Goal: Task Accomplishment & Management: Complete application form

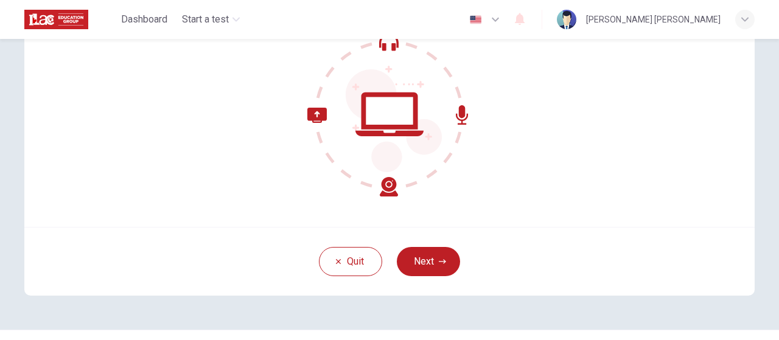
scroll to position [136, 0]
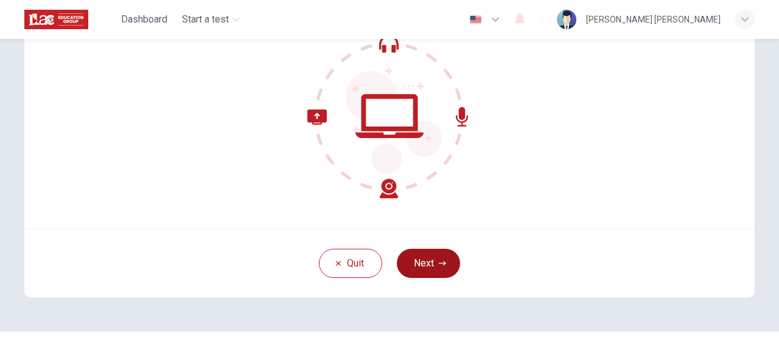
click at [425, 265] on button "Next" at bounding box center [428, 263] width 63 height 29
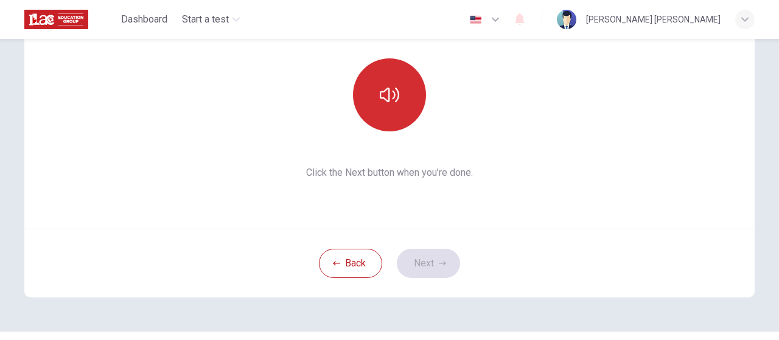
click at [384, 100] on icon "button" at bounding box center [389, 95] width 19 height 15
click at [427, 264] on button "Next" at bounding box center [428, 263] width 63 height 29
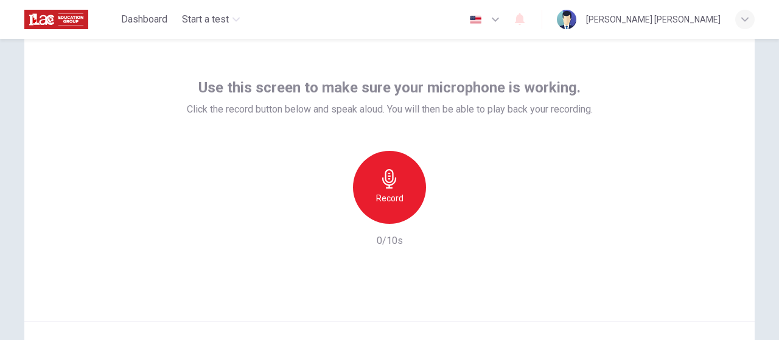
scroll to position [61, 0]
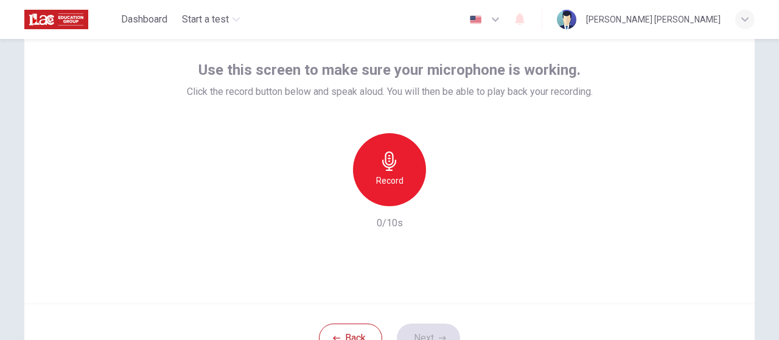
click at [380, 181] on h6 "Record" at bounding box center [389, 180] width 27 height 15
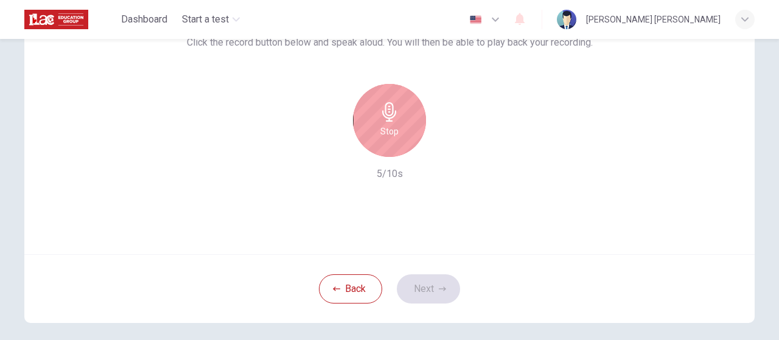
scroll to position [122, 0]
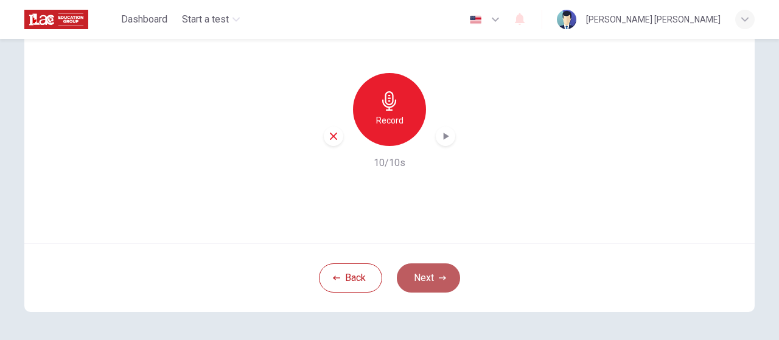
click at [429, 275] on button "Next" at bounding box center [428, 278] width 63 height 29
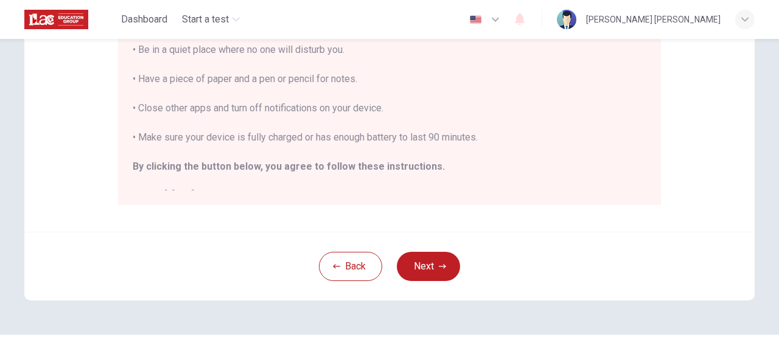
scroll to position [298, 0]
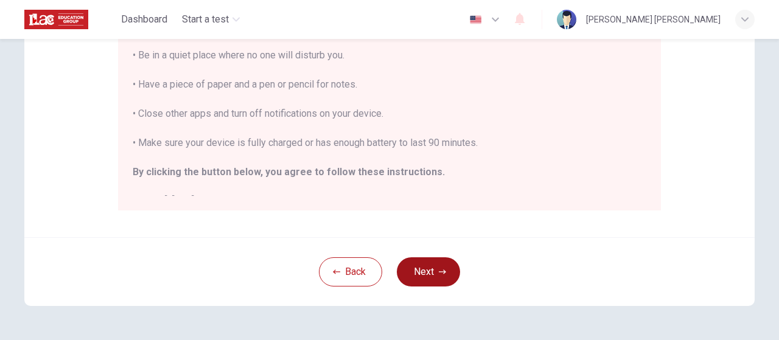
click at [430, 275] on button "Next" at bounding box center [428, 271] width 63 height 29
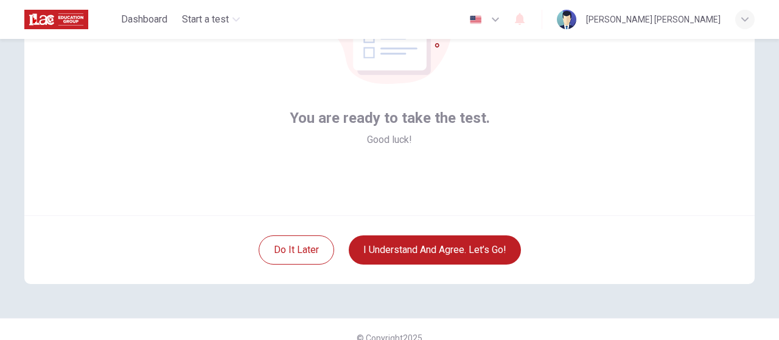
scroll to position [147, 0]
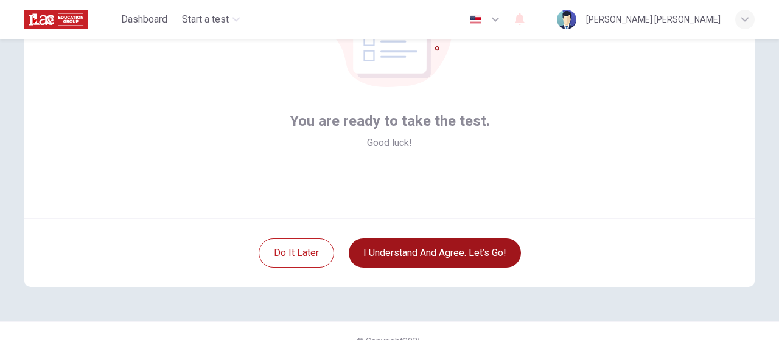
click at [444, 254] on button "I understand and agree. Let’s go!" at bounding box center [435, 253] width 172 height 29
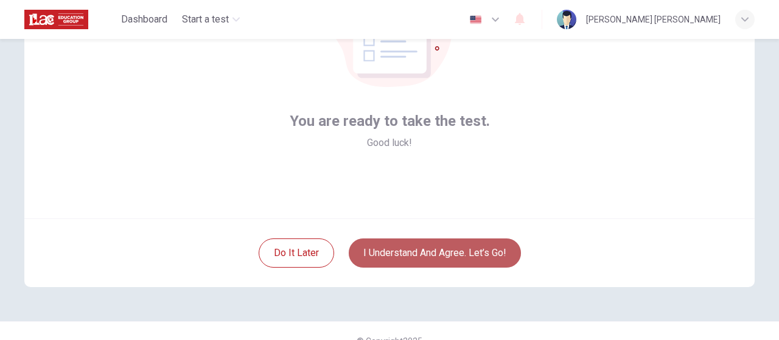
click at [444, 254] on button "I understand and agree. Let’s go!" at bounding box center [435, 253] width 172 height 29
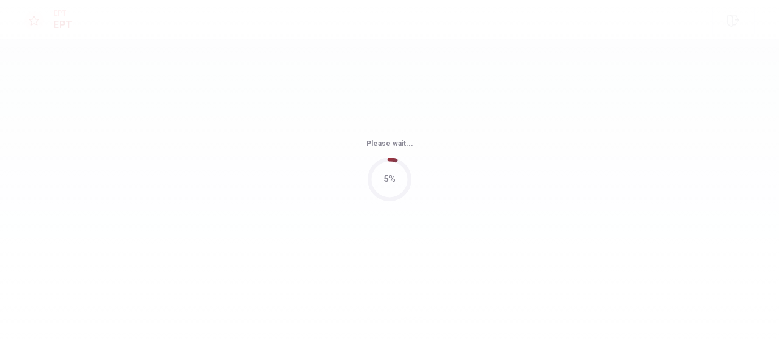
click at [444, 254] on div "Please wait... 5%" at bounding box center [389, 170] width 779 height 340
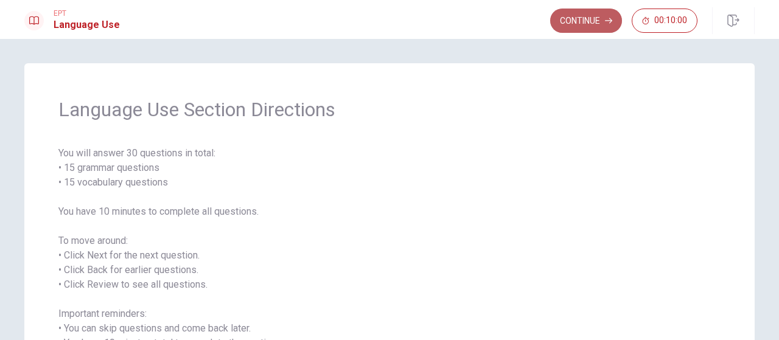
click at [586, 20] on button "Continue" at bounding box center [586, 21] width 72 height 24
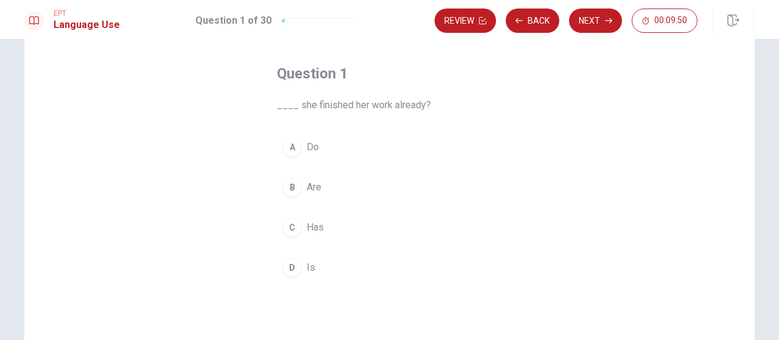
scroll to position [51, 0]
click at [291, 263] on div "D" at bounding box center [291, 265] width 19 height 19
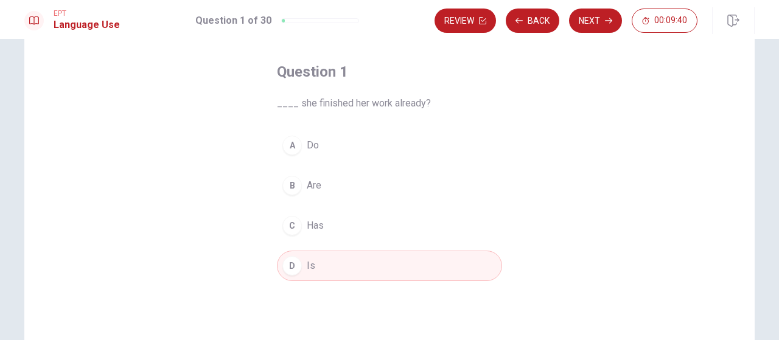
click at [292, 225] on div "C" at bounding box center [291, 225] width 19 height 19
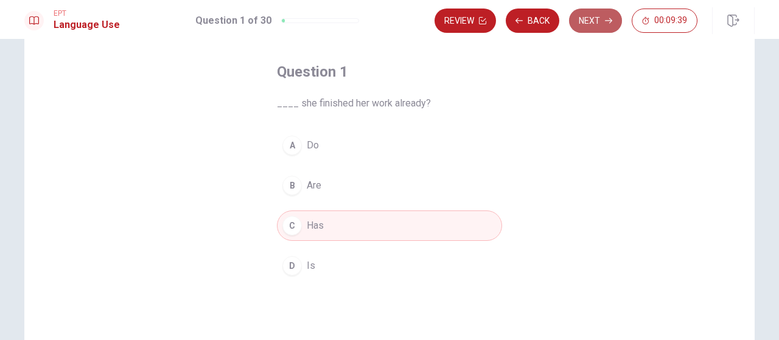
click at [599, 21] on button "Next" at bounding box center [595, 21] width 53 height 24
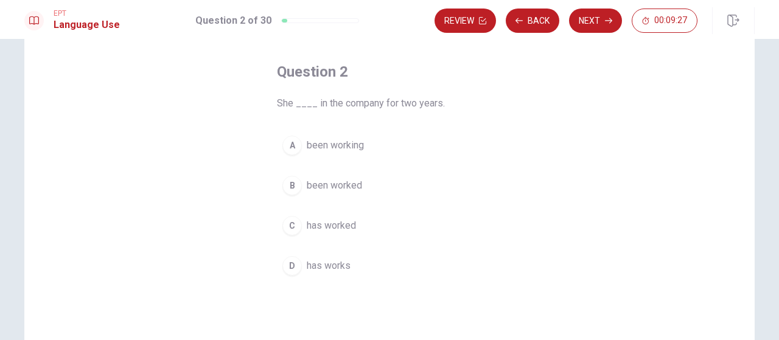
click at [290, 144] on div "A" at bounding box center [291, 145] width 19 height 19
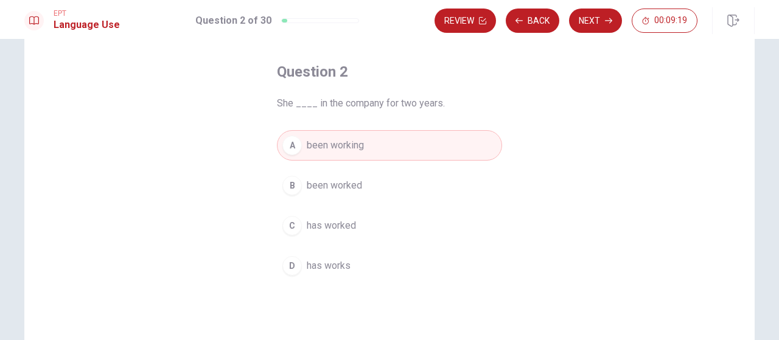
click at [292, 227] on div "C" at bounding box center [291, 225] width 19 height 19
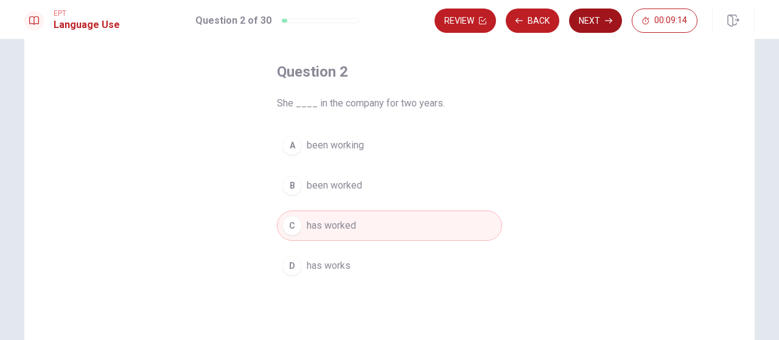
click at [598, 24] on button "Next" at bounding box center [595, 21] width 53 height 24
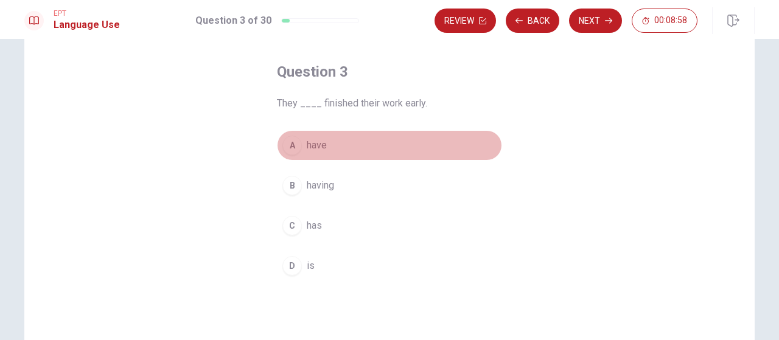
click at [295, 147] on div "A" at bounding box center [291, 145] width 19 height 19
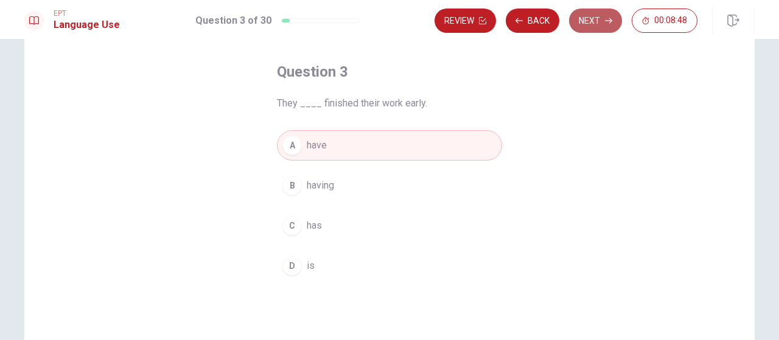
click at [592, 23] on button "Next" at bounding box center [595, 21] width 53 height 24
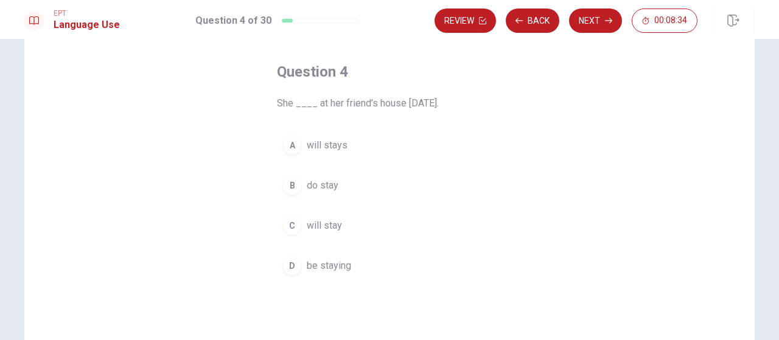
click at [293, 143] on div "A" at bounding box center [291, 145] width 19 height 19
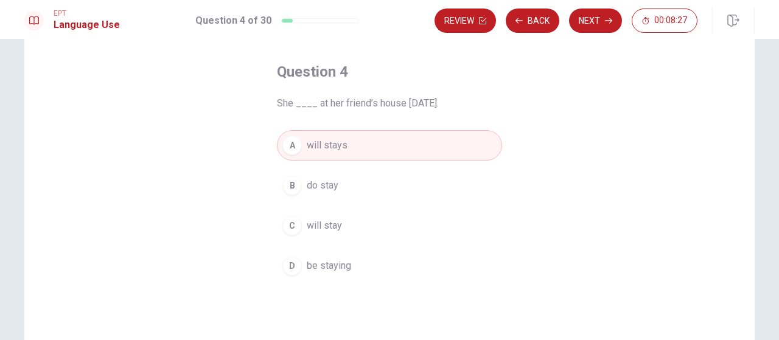
click at [292, 226] on div "C" at bounding box center [291, 225] width 19 height 19
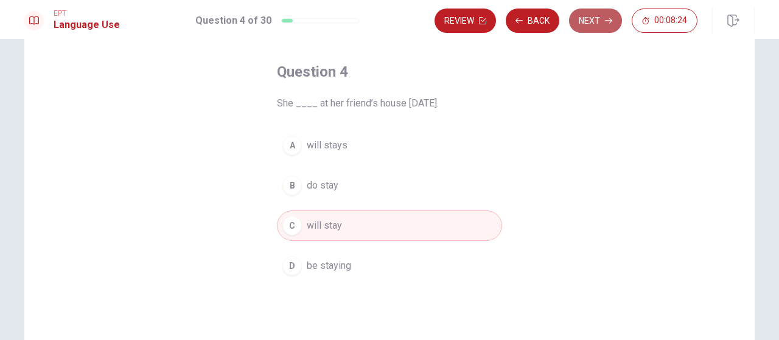
click at [603, 21] on button "Next" at bounding box center [595, 21] width 53 height 24
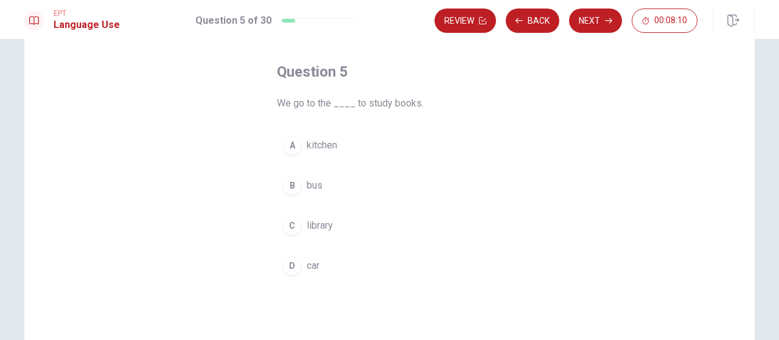
click at [292, 222] on div "C" at bounding box center [291, 225] width 19 height 19
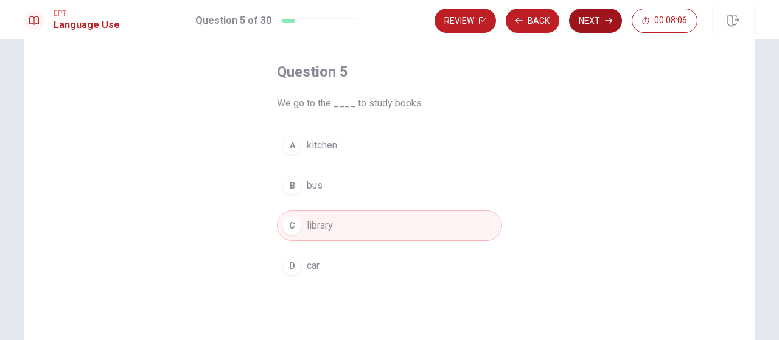
click at [598, 20] on button "Next" at bounding box center [595, 21] width 53 height 24
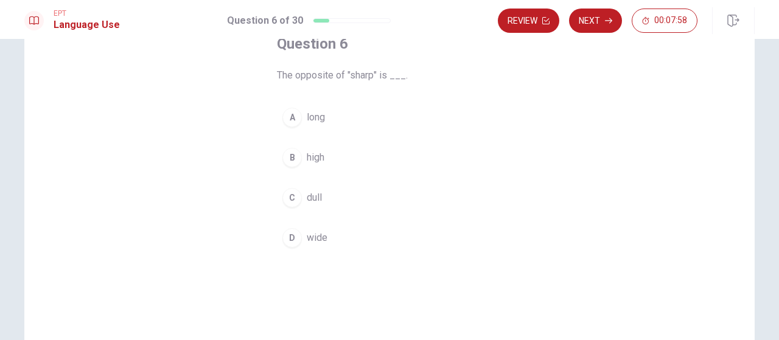
scroll to position [86, 0]
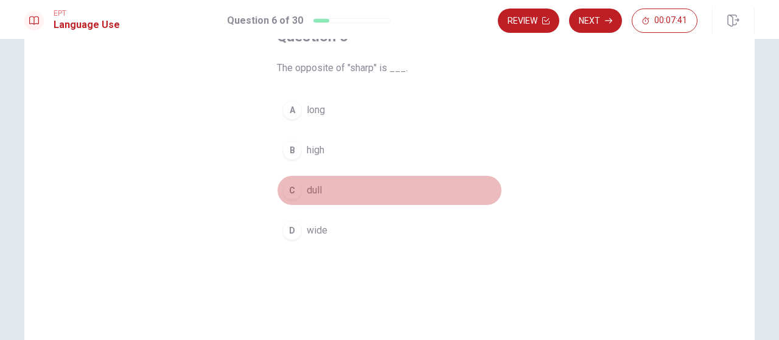
click at [293, 194] on div "C" at bounding box center [291, 190] width 19 height 19
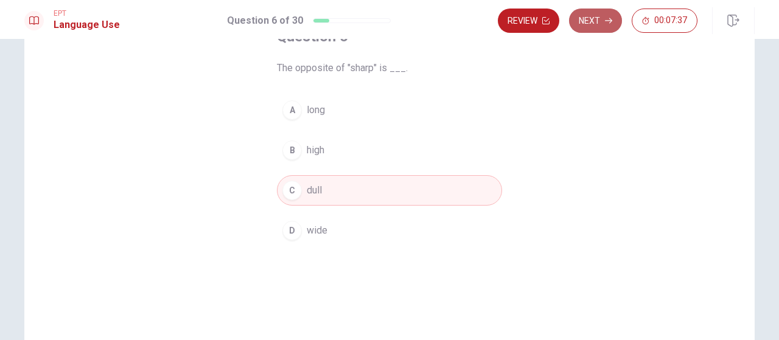
click at [594, 23] on button "Next" at bounding box center [595, 21] width 53 height 24
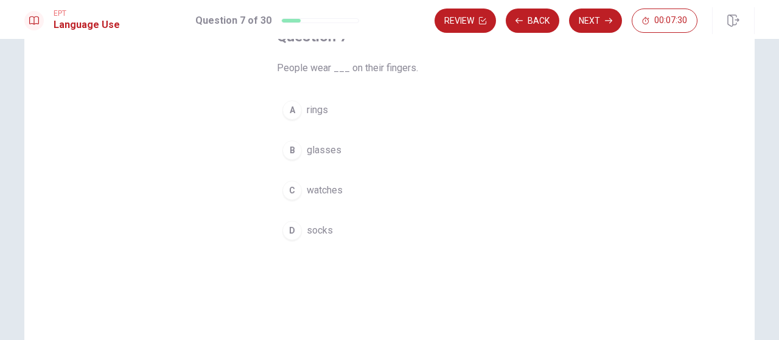
click at [291, 110] on div "A" at bounding box center [291, 109] width 19 height 19
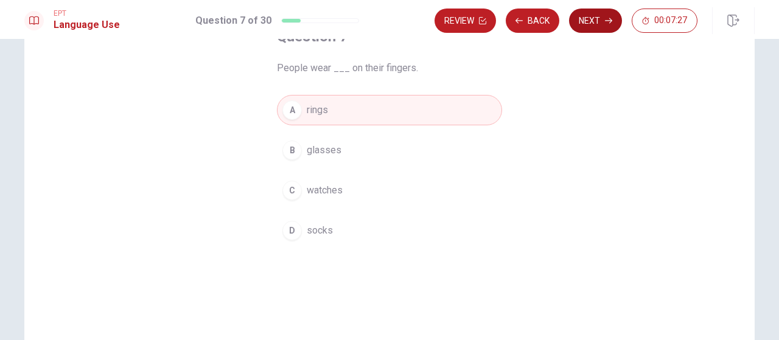
click at [600, 21] on button "Next" at bounding box center [595, 21] width 53 height 24
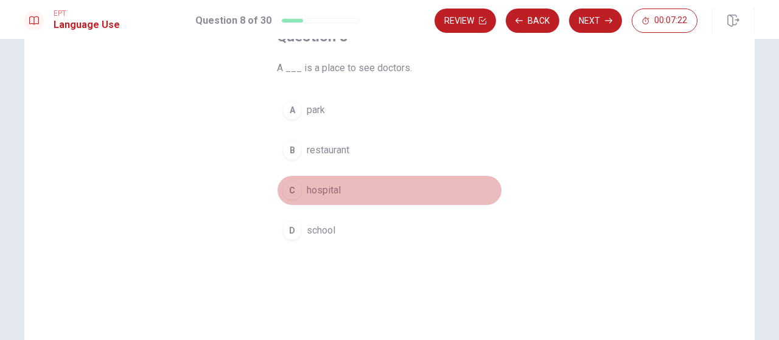
click at [295, 191] on div "C" at bounding box center [291, 190] width 19 height 19
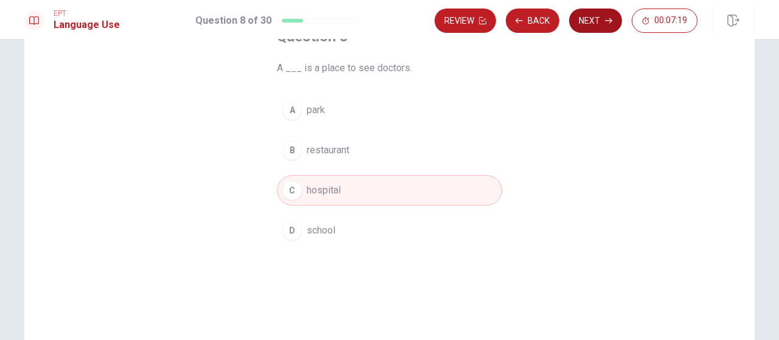
click at [594, 19] on button "Next" at bounding box center [595, 21] width 53 height 24
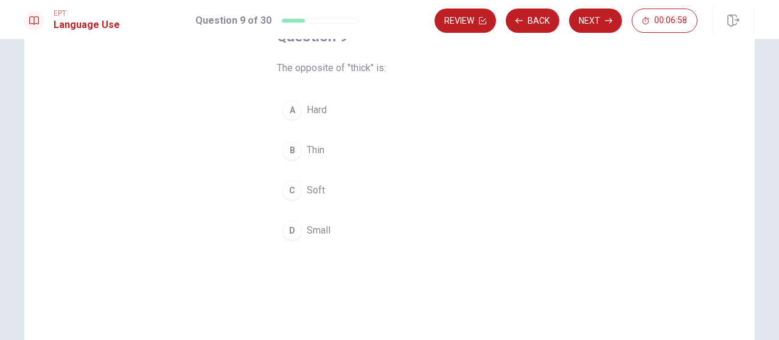
click at [298, 150] on button "B Thin" at bounding box center [389, 150] width 225 height 30
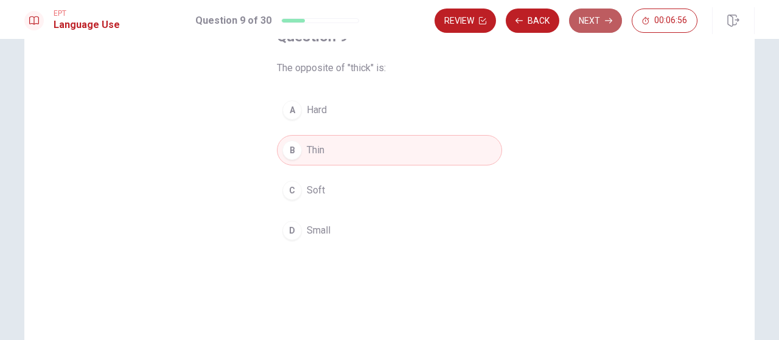
click at [593, 23] on button "Next" at bounding box center [595, 21] width 53 height 24
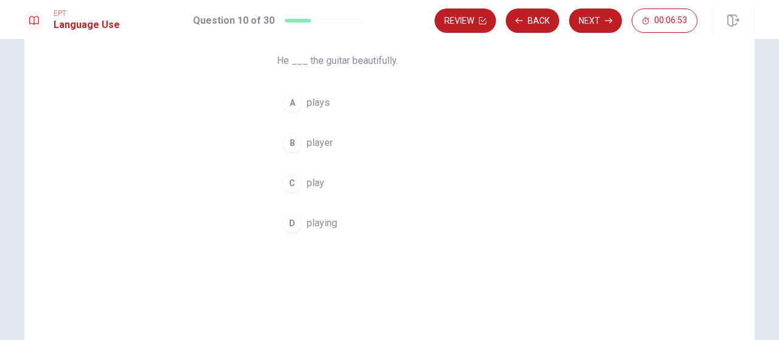
scroll to position [91, 0]
click at [292, 109] on div "A" at bounding box center [291, 105] width 19 height 19
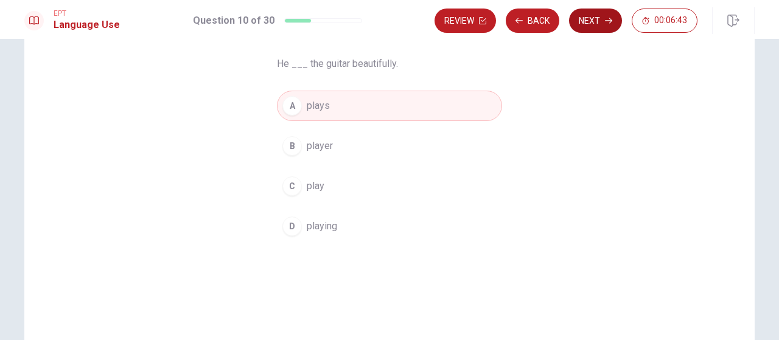
click at [602, 23] on button "Next" at bounding box center [595, 21] width 53 height 24
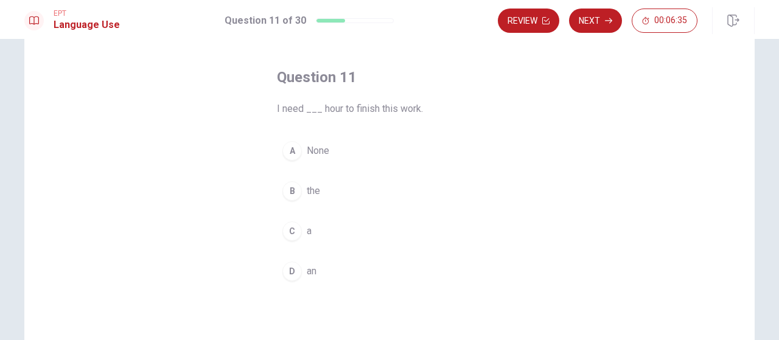
scroll to position [44, 0]
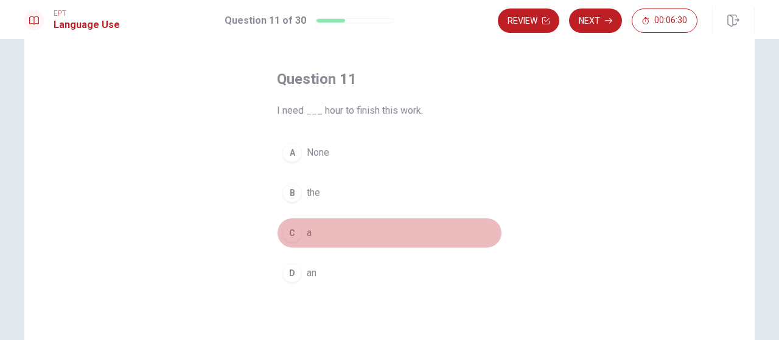
click at [331, 233] on button "C a" at bounding box center [389, 233] width 225 height 30
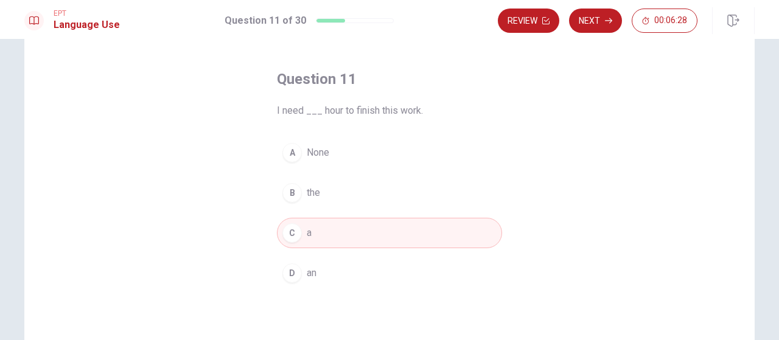
click at [303, 236] on button "C a" at bounding box center [389, 233] width 225 height 30
click at [589, 23] on button "Next" at bounding box center [595, 21] width 53 height 24
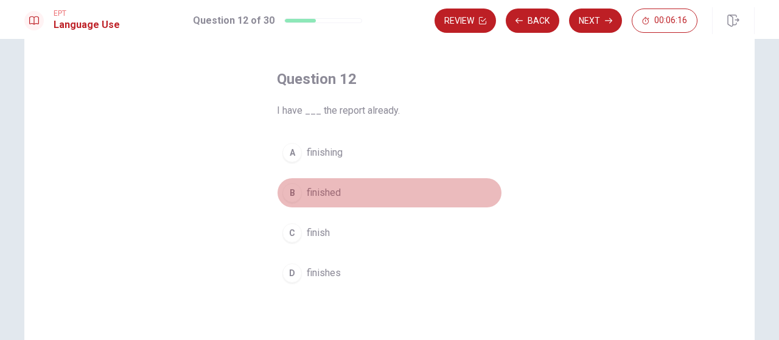
click at [290, 198] on div "B" at bounding box center [291, 192] width 19 height 19
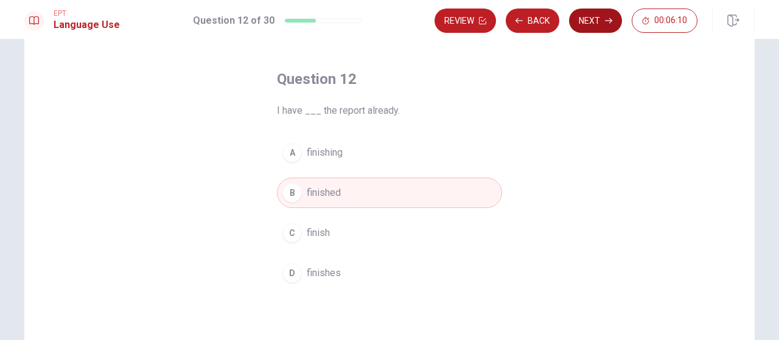
click at [593, 18] on button "Next" at bounding box center [595, 21] width 53 height 24
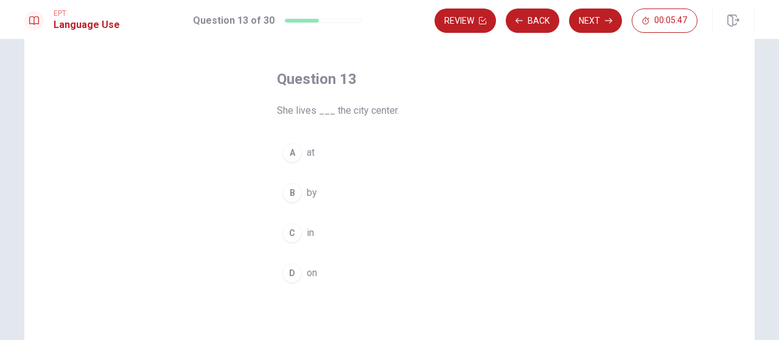
click at [291, 230] on div "C" at bounding box center [291, 232] width 19 height 19
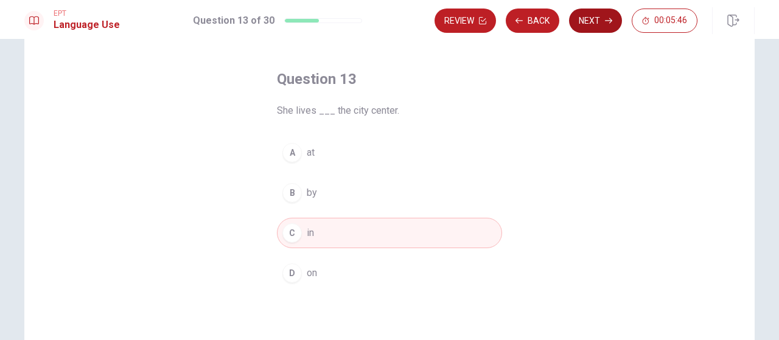
click at [595, 22] on button "Next" at bounding box center [595, 21] width 53 height 24
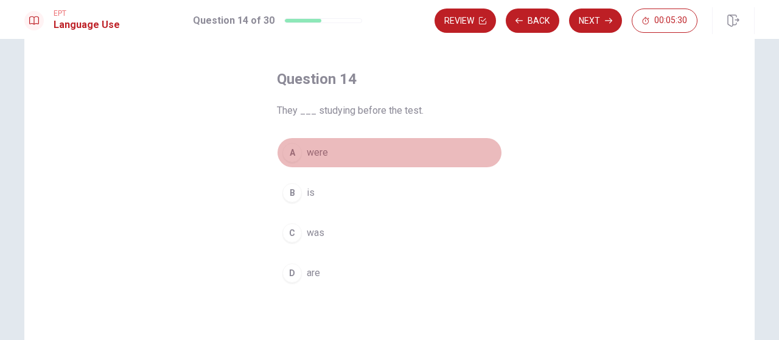
click at [293, 157] on div "A" at bounding box center [291, 152] width 19 height 19
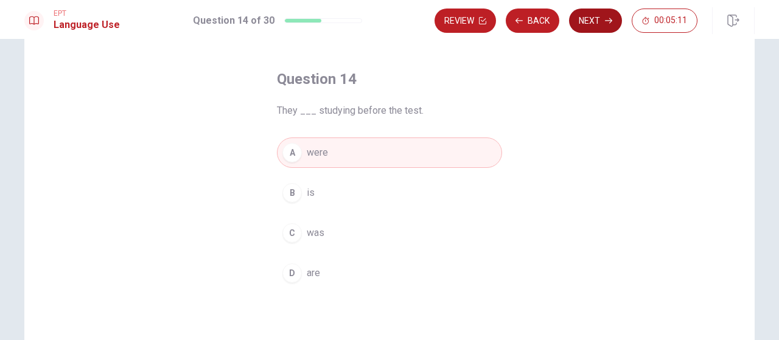
click at [591, 26] on button "Next" at bounding box center [595, 21] width 53 height 24
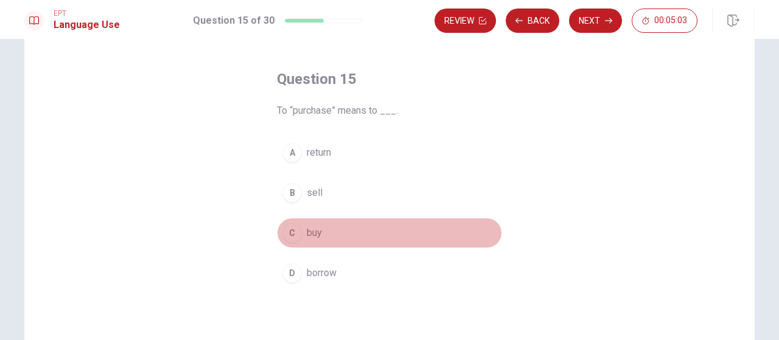
click at [297, 231] on div "C" at bounding box center [291, 232] width 19 height 19
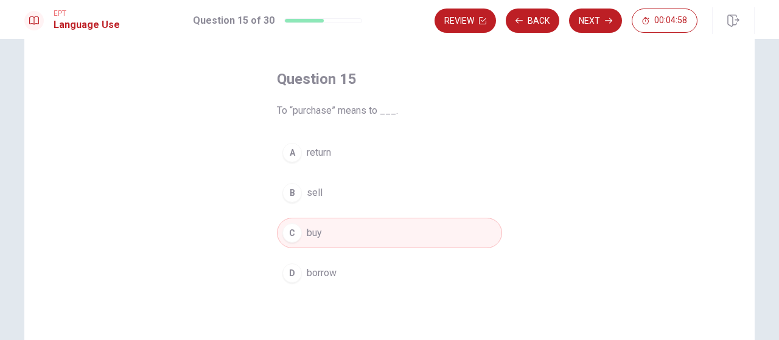
click at [595, 23] on button "Next" at bounding box center [595, 21] width 53 height 24
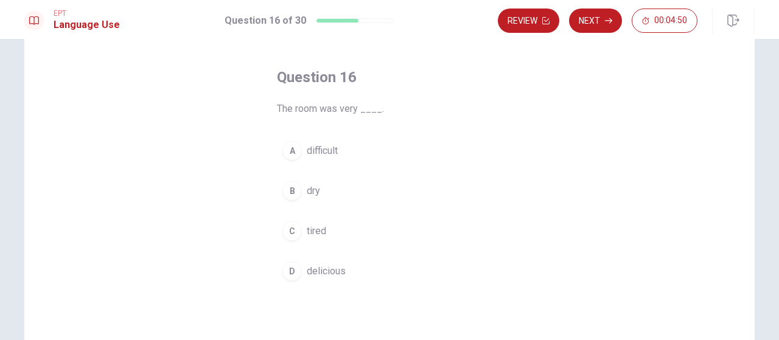
scroll to position [57, 0]
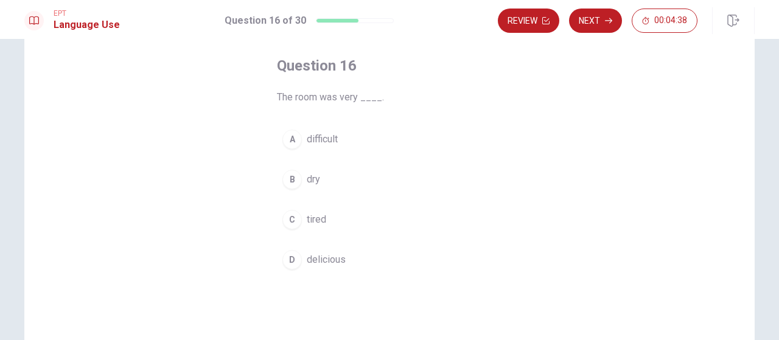
click at [289, 181] on div "B" at bounding box center [291, 179] width 19 height 19
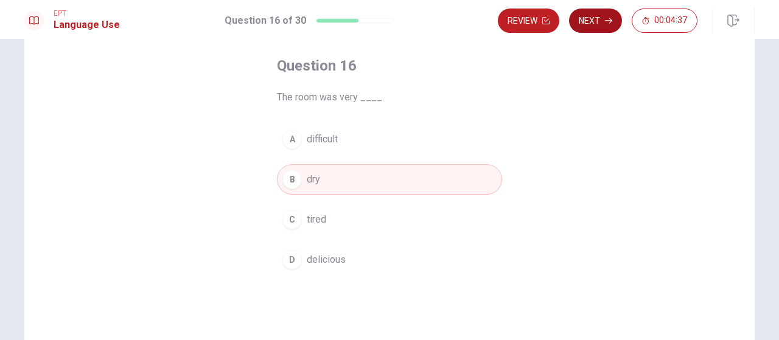
click at [596, 25] on button "Next" at bounding box center [595, 21] width 53 height 24
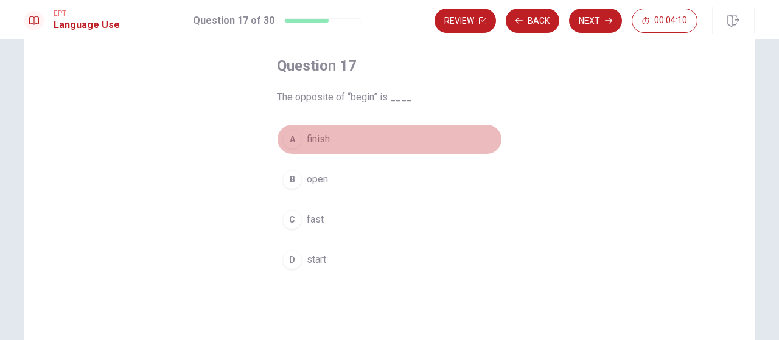
click at [293, 142] on div "A" at bounding box center [291, 139] width 19 height 19
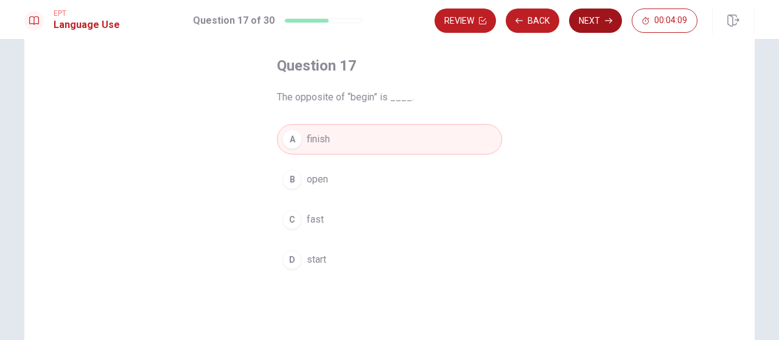
click at [595, 24] on button "Next" at bounding box center [595, 21] width 53 height 24
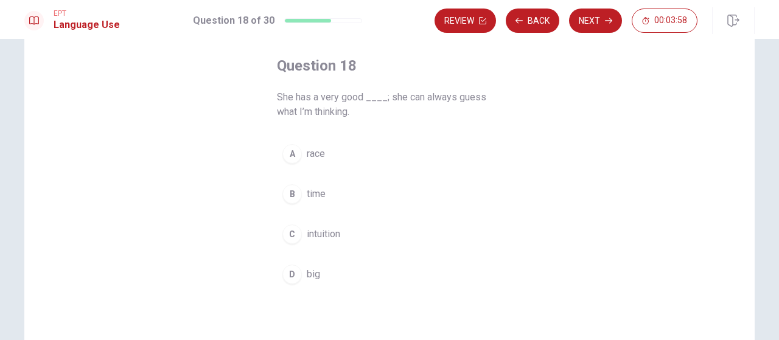
click at [293, 232] on div "C" at bounding box center [291, 234] width 19 height 19
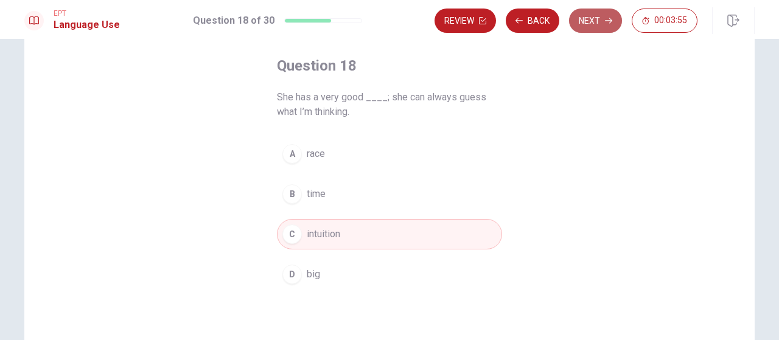
click at [589, 21] on button "Next" at bounding box center [595, 21] width 53 height 24
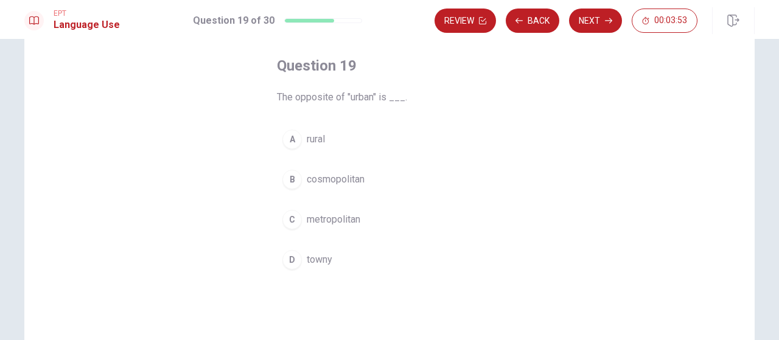
click at [290, 139] on div "A" at bounding box center [291, 139] width 19 height 19
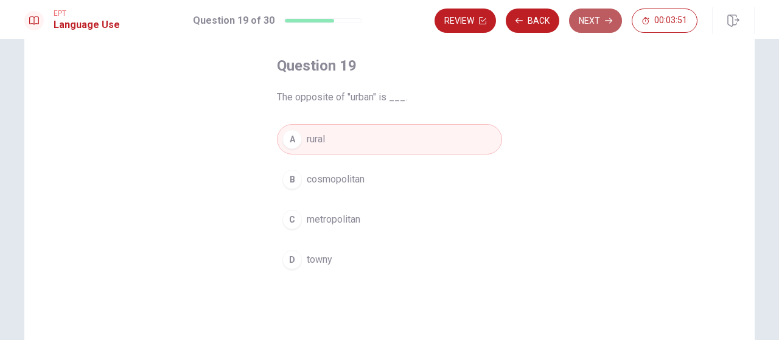
click at [586, 20] on button "Next" at bounding box center [595, 21] width 53 height 24
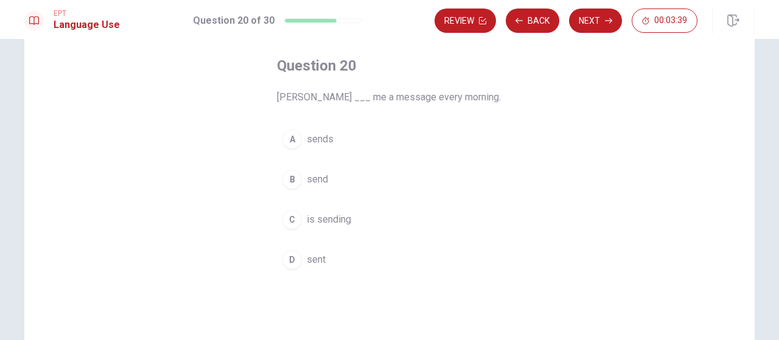
click at [293, 142] on div "A" at bounding box center [291, 139] width 19 height 19
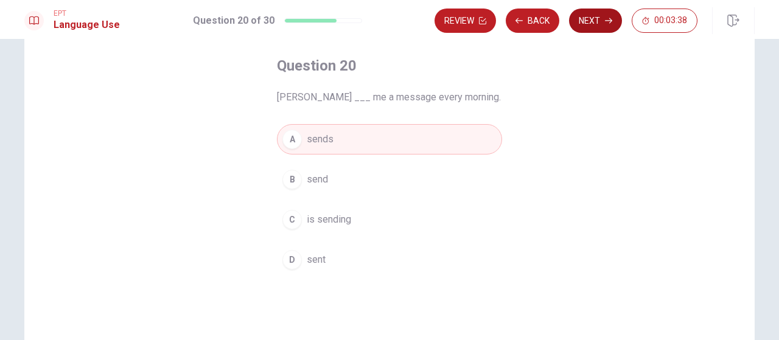
click at [603, 23] on button "Next" at bounding box center [595, 21] width 53 height 24
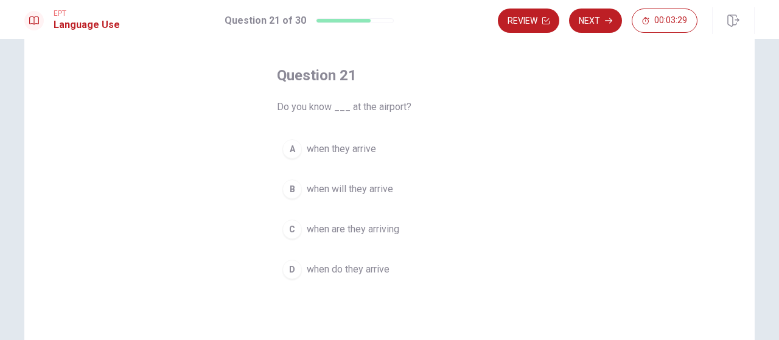
scroll to position [44, 0]
click at [289, 195] on div "B" at bounding box center [291, 192] width 19 height 19
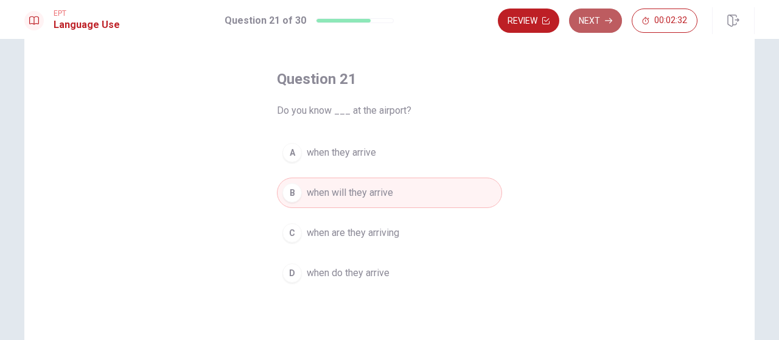
click at [601, 25] on button "Next" at bounding box center [595, 21] width 53 height 24
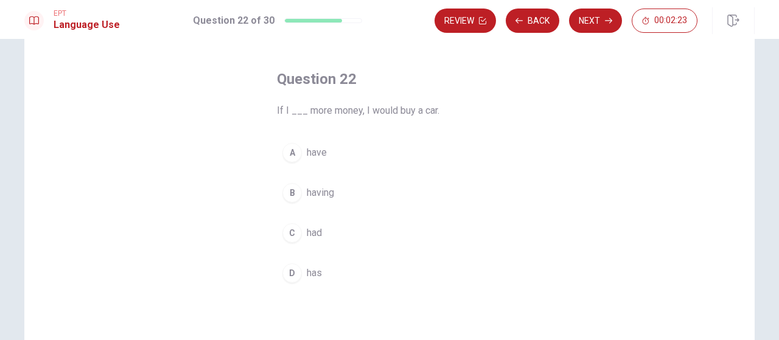
click at [294, 234] on div "C" at bounding box center [291, 232] width 19 height 19
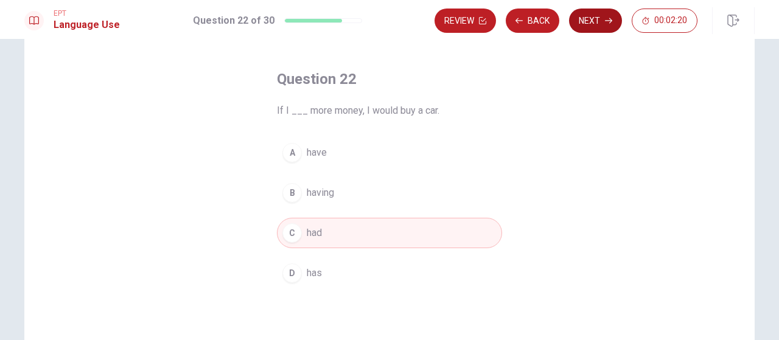
click at [594, 21] on button "Next" at bounding box center [595, 21] width 53 height 24
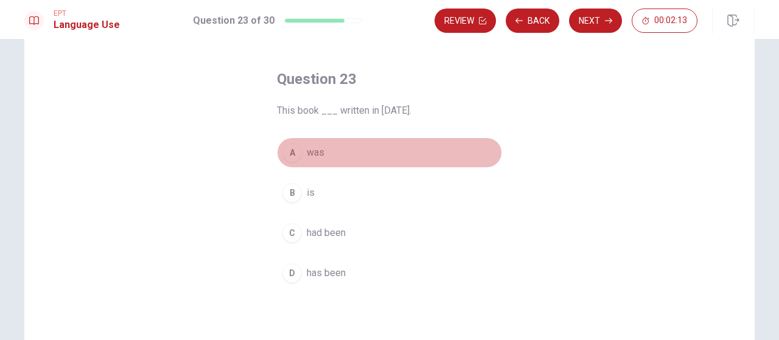
click at [291, 155] on div "A" at bounding box center [291, 152] width 19 height 19
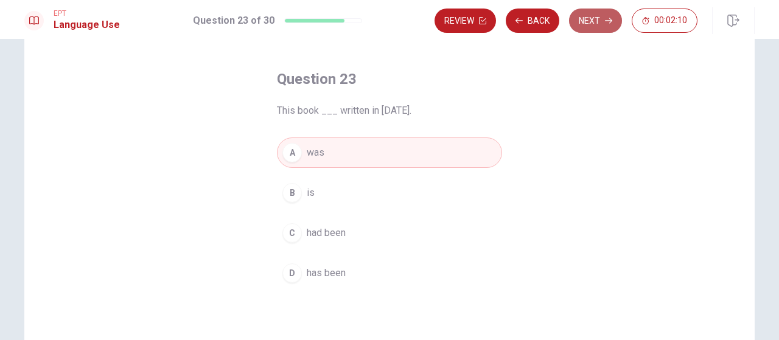
click at [593, 23] on button "Next" at bounding box center [595, 21] width 53 height 24
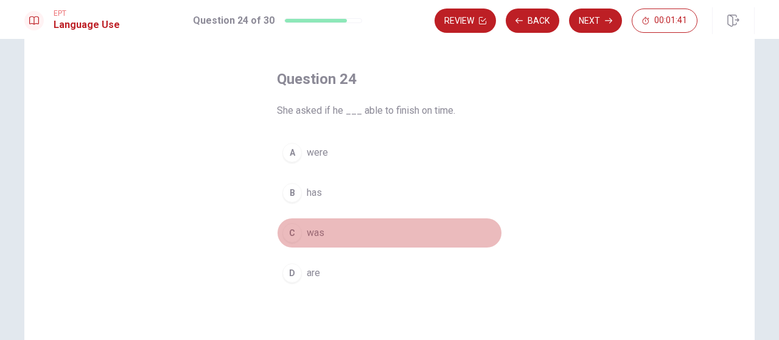
click at [290, 233] on div "C" at bounding box center [291, 232] width 19 height 19
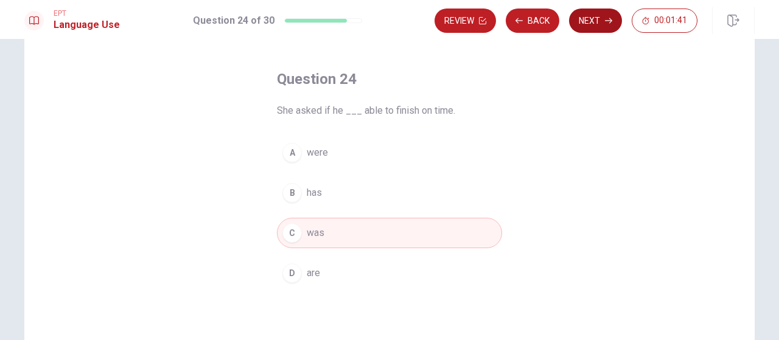
click at [592, 19] on button "Next" at bounding box center [595, 21] width 53 height 24
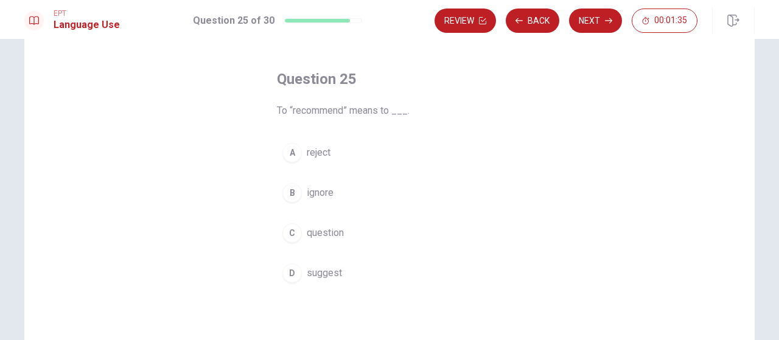
click at [290, 278] on div "D" at bounding box center [291, 273] width 19 height 19
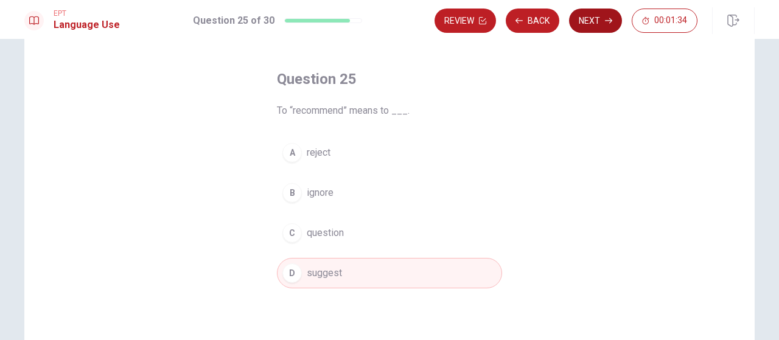
click at [595, 23] on button "Next" at bounding box center [595, 21] width 53 height 24
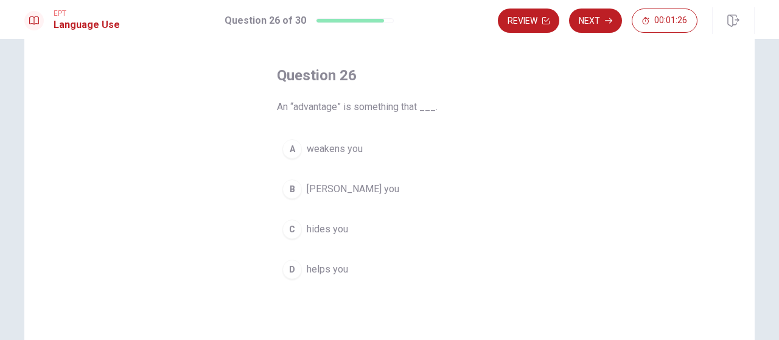
scroll to position [46, 0]
click at [293, 270] on div "D" at bounding box center [291, 270] width 19 height 19
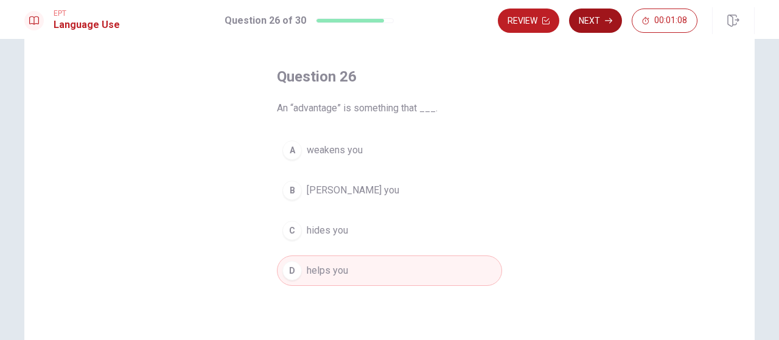
click at [595, 22] on button "Next" at bounding box center [595, 21] width 53 height 24
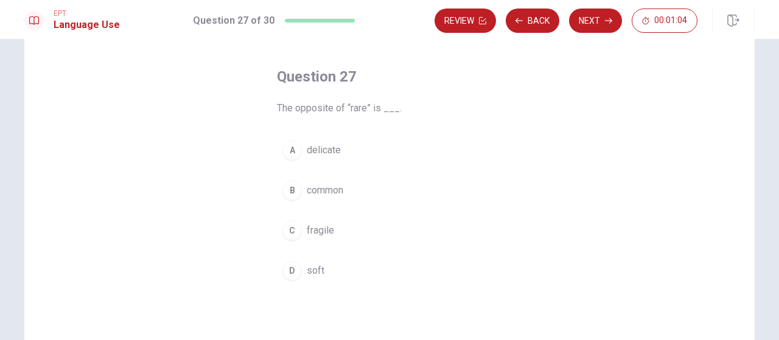
click at [289, 195] on div "B" at bounding box center [291, 190] width 19 height 19
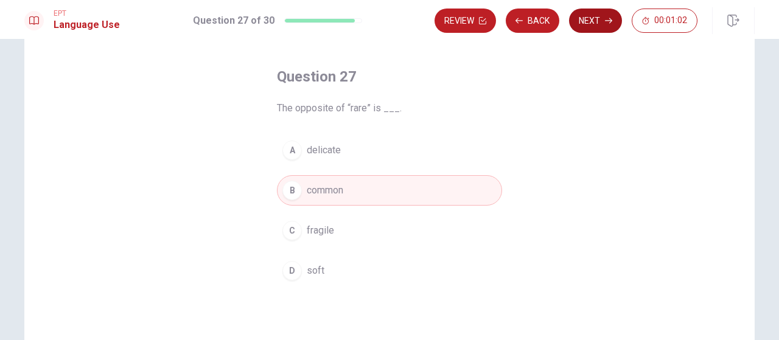
click at [597, 23] on button "Next" at bounding box center [595, 21] width 53 height 24
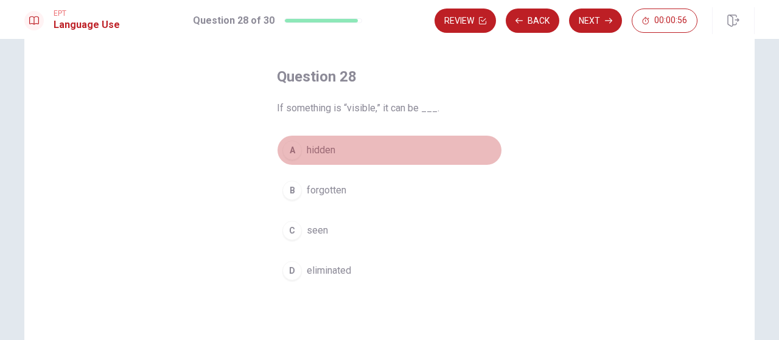
click at [290, 151] on div "A" at bounding box center [291, 150] width 19 height 19
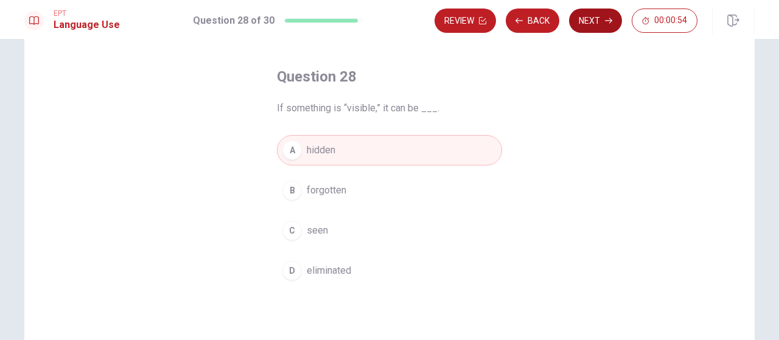
click at [596, 22] on button "Next" at bounding box center [595, 21] width 53 height 24
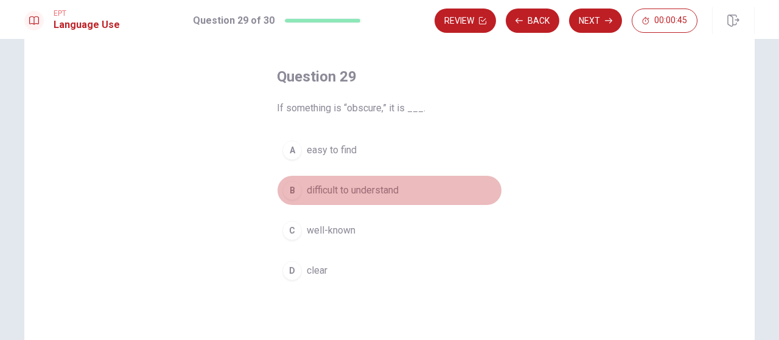
click at [290, 192] on div "B" at bounding box center [291, 190] width 19 height 19
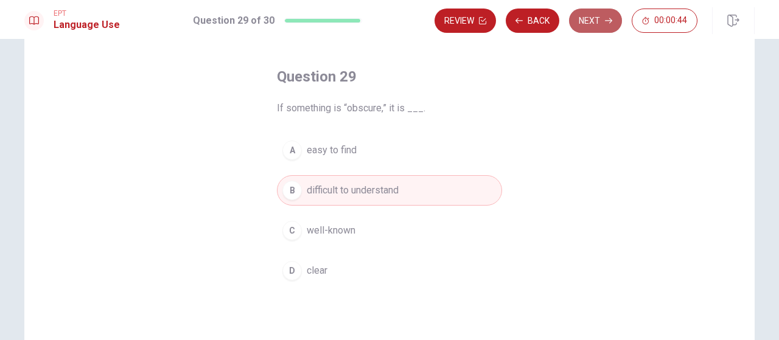
click at [593, 25] on button "Next" at bounding box center [595, 21] width 53 height 24
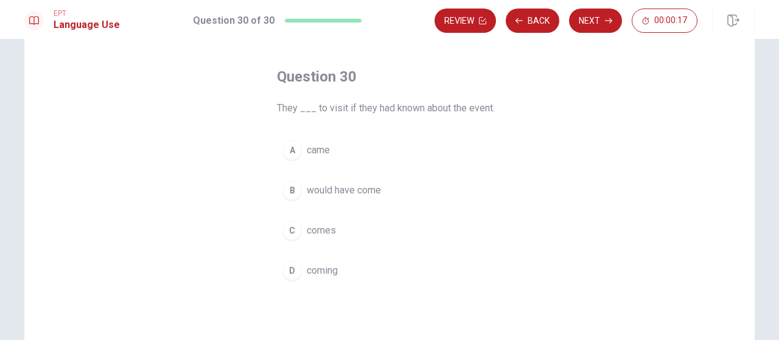
click at [295, 193] on div "B" at bounding box center [291, 190] width 19 height 19
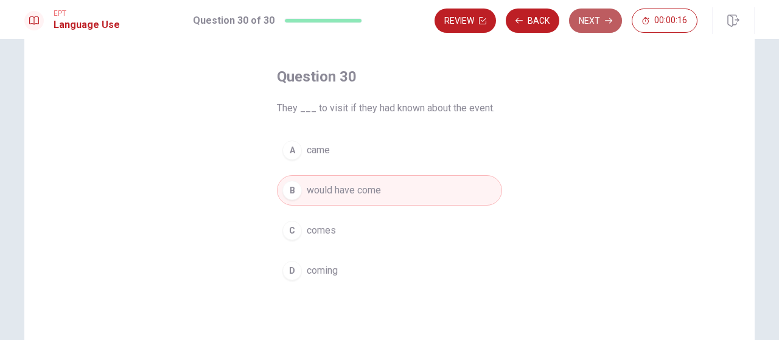
click at [583, 24] on button "Next" at bounding box center [595, 21] width 53 height 24
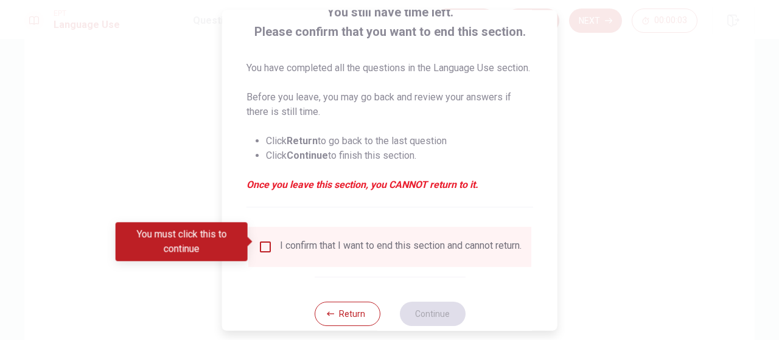
scroll to position [128, 0]
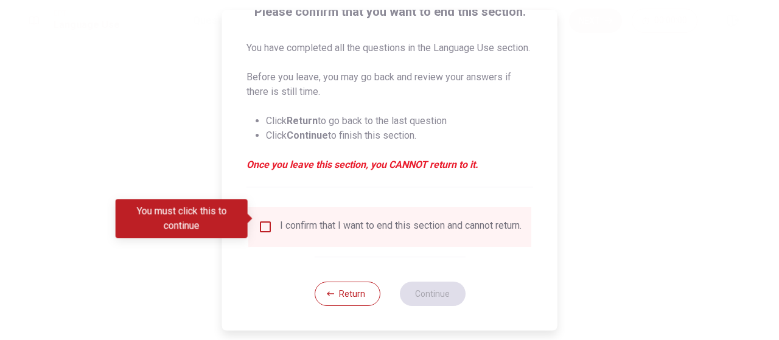
click at [264, 220] on input "You must click this to continue" at bounding box center [265, 227] width 15 height 15
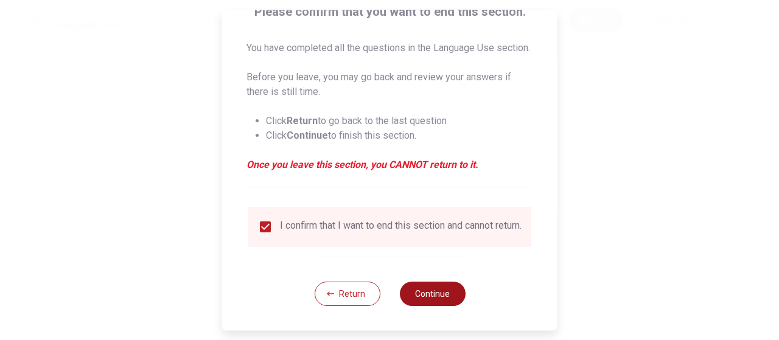
click at [437, 295] on button "Continue" at bounding box center [432, 294] width 66 height 24
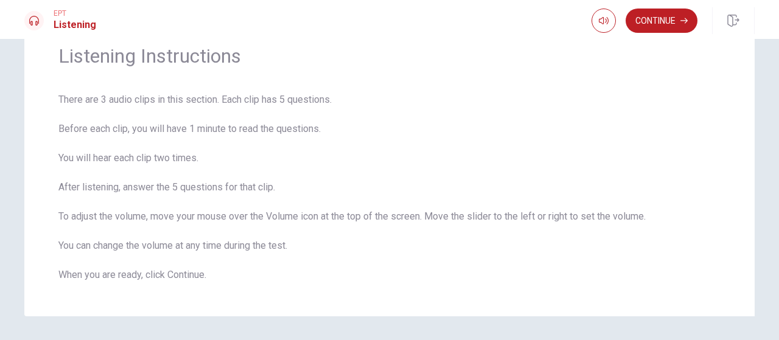
scroll to position [54, 0]
click at [666, 24] on button "Continue" at bounding box center [662, 21] width 72 height 24
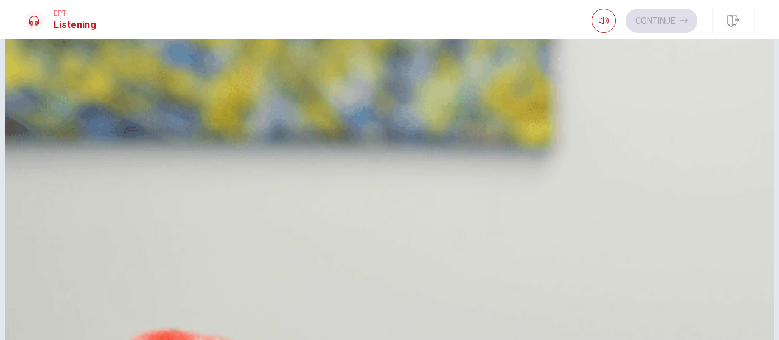
scroll to position [7, 0]
drag, startPoint x: 744, startPoint y: 70, endPoint x: 756, endPoint y: 121, distance: 52.4
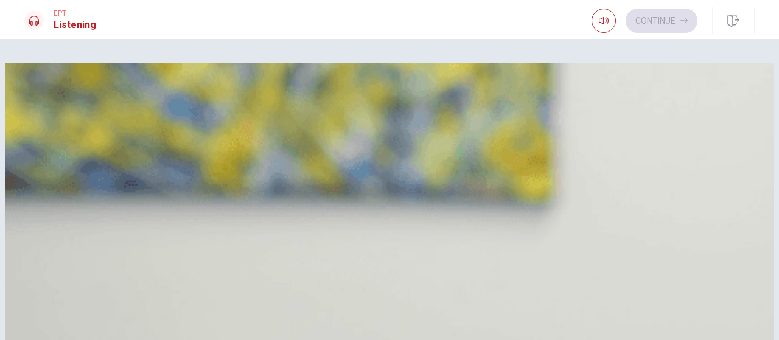
scroll to position [34, 0]
click at [49, 178] on div "C" at bounding box center [39, 168] width 19 height 19
click at [49, 279] on div "B" at bounding box center [39, 288] width 19 height 19
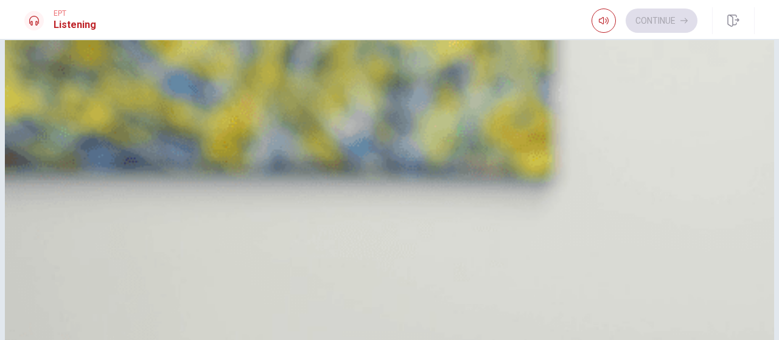
scroll to position [27, 0]
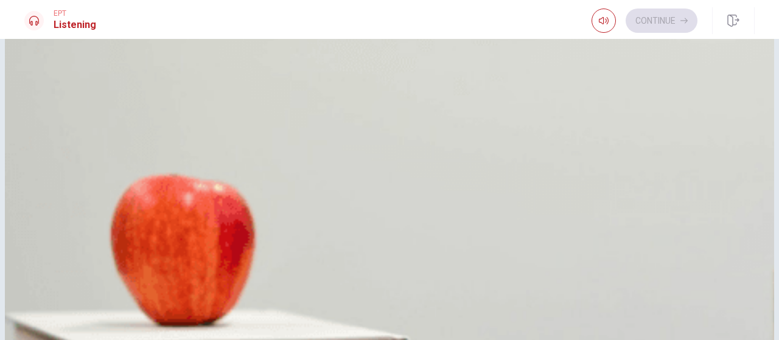
scroll to position [1127, 0]
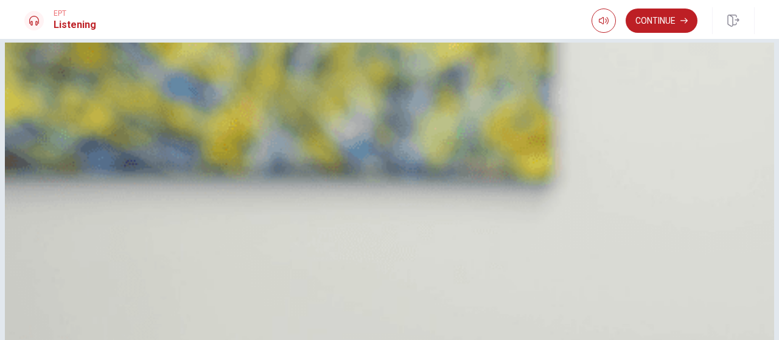
scroll to position [0, 0]
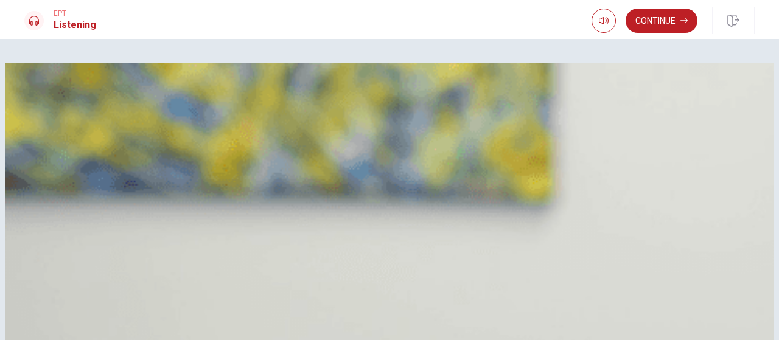
click at [666, 22] on button "Continue" at bounding box center [662, 21] width 72 height 24
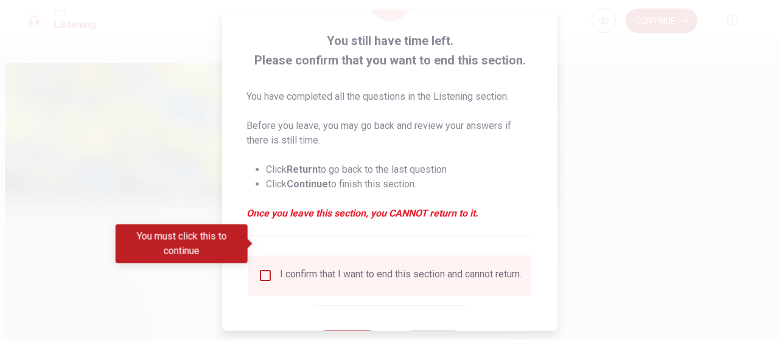
scroll to position [113, 0]
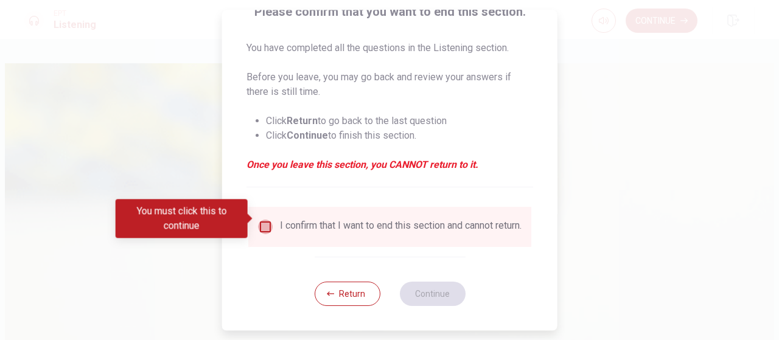
click at [262, 220] on input "You must click this to continue" at bounding box center [265, 227] width 15 height 15
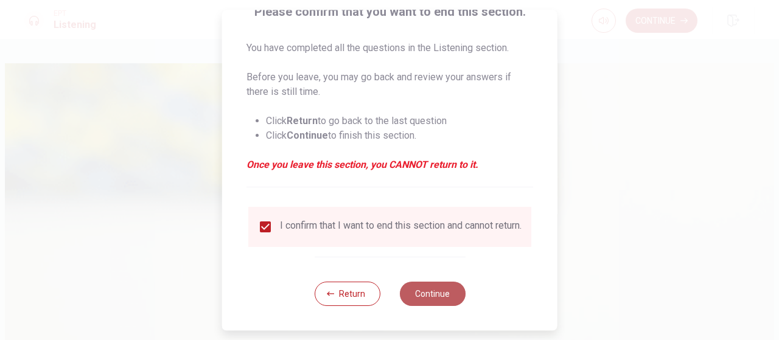
click at [423, 290] on button "Continue" at bounding box center [432, 294] width 66 height 24
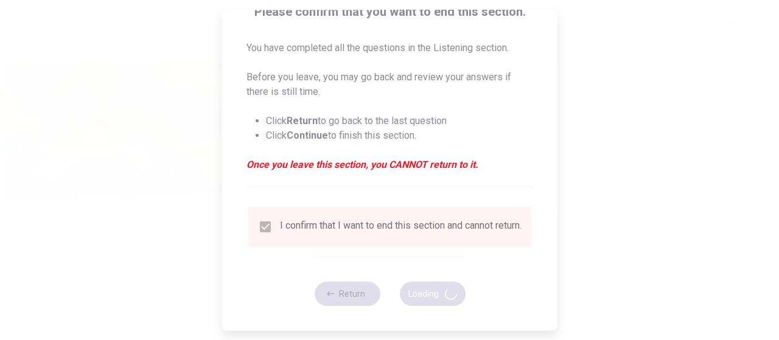
type input "88"
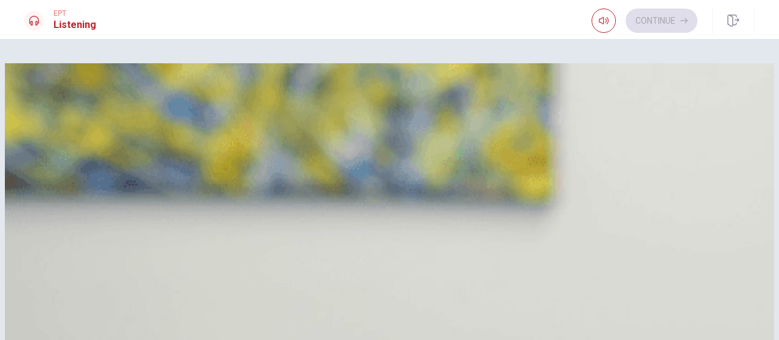
scroll to position [196, 0]
drag, startPoint x: 612, startPoint y: 194, endPoint x: 756, endPoint y: 135, distance: 155.5
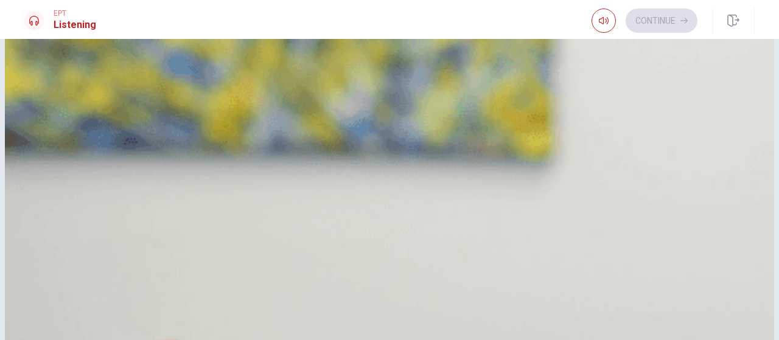
scroll to position [324, 0]
click at [49, 298] on div "D" at bounding box center [39, 307] width 19 height 19
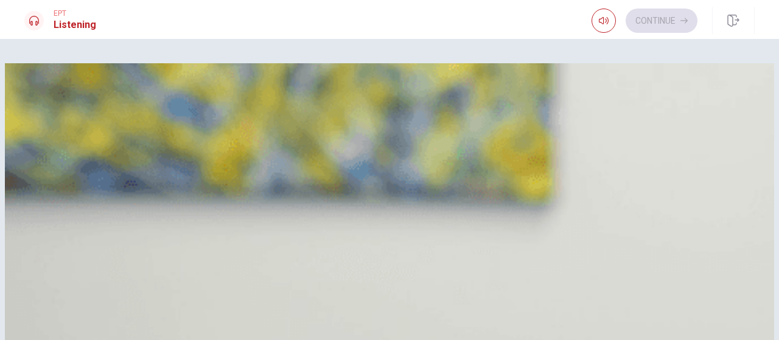
scroll to position [18, 0]
click at [49, 178] on div "C" at bounding box center [39, 168] width 19 height 19
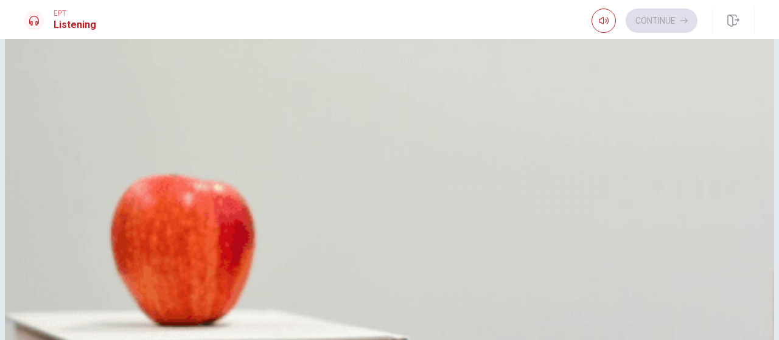
scroll to position [1127, 0]
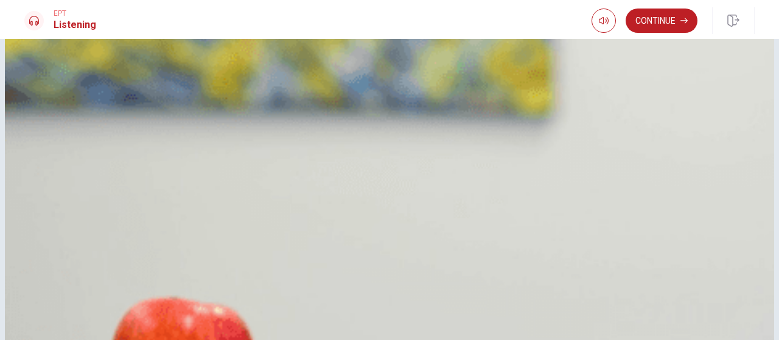
scroll to position [0, 0]
click at [663, 21] on button "Continue" at bounding box center [662, 21] width 72 height 24
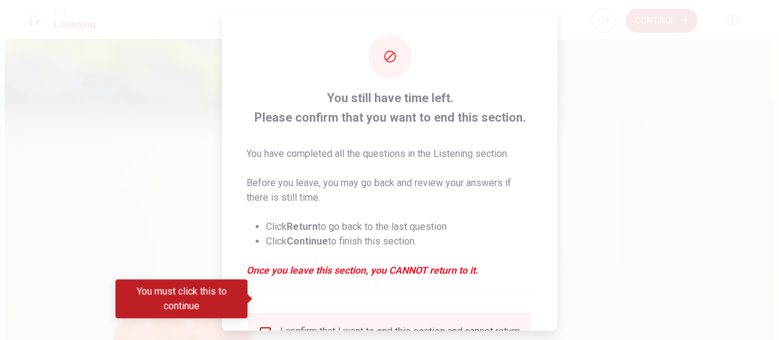
scroll to position [113, 0]
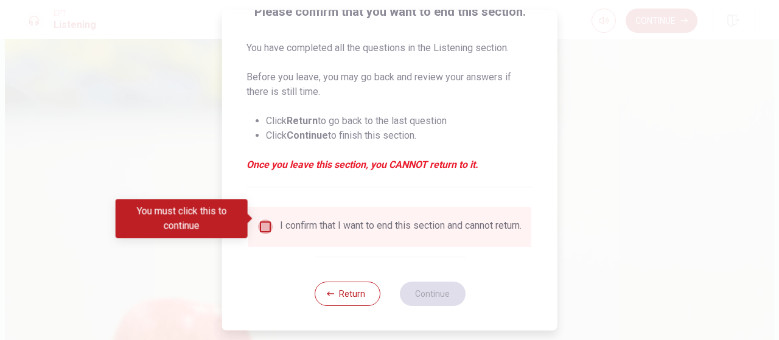
click at [267, 220] on input "You must click this to continue" at bounding box center [265, 227] width 15 height 15
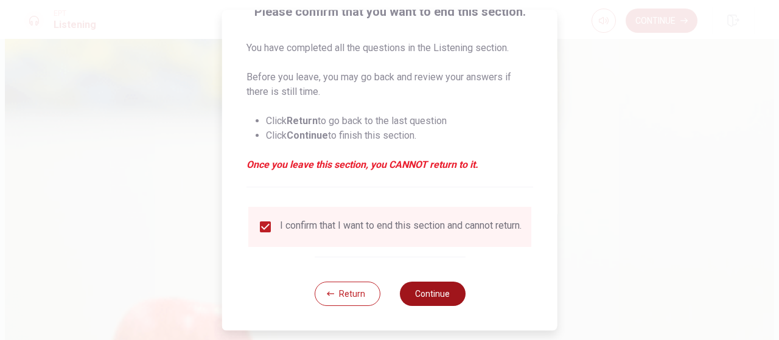
click at [431, 294] on button "Continue" at bounding box center [432, 294] width 66 height 24
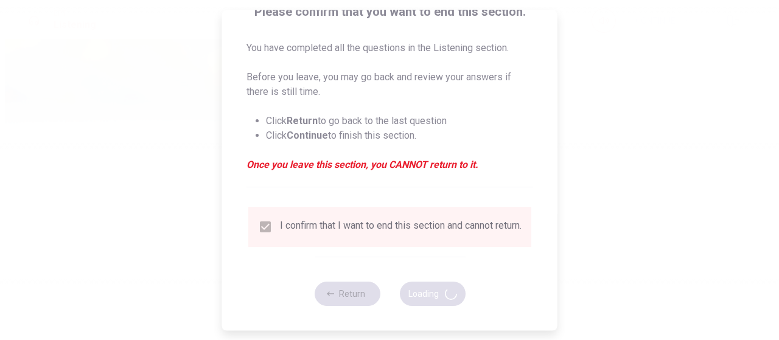
type input "77"
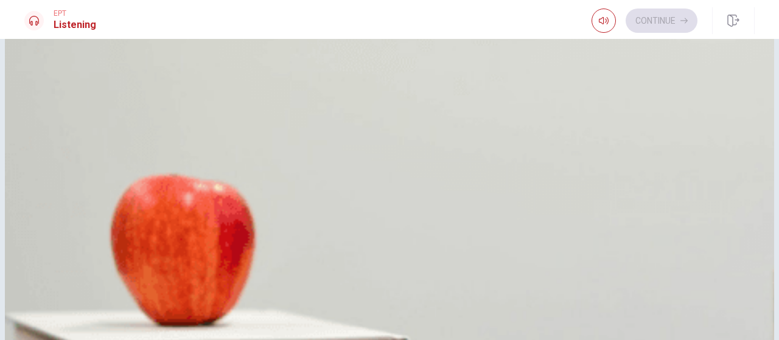
scroll to position [1127, 0]
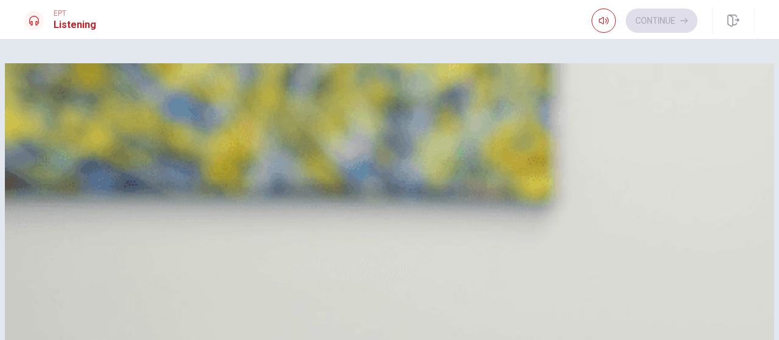
scroll to position [352, 0]
click at [49, 249] on div "A" at bounding box center [39, 258] width 19 height 19
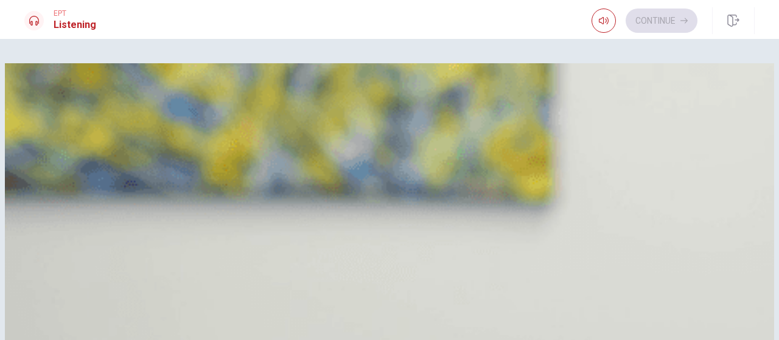
click at [365, 153] on button "B Call the hotel" at bounding box center [389, 138] width 730 height 30
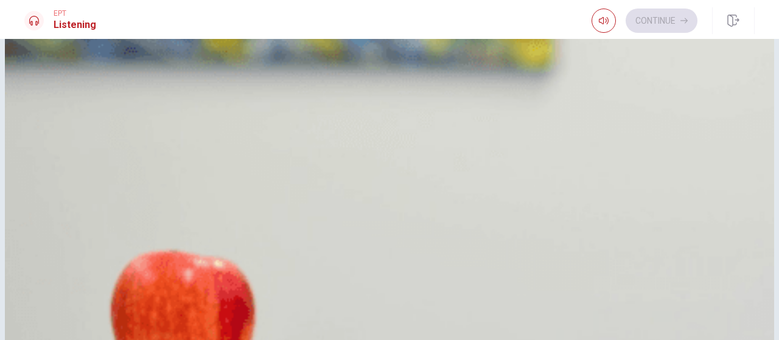
scroll to position [775, 0]
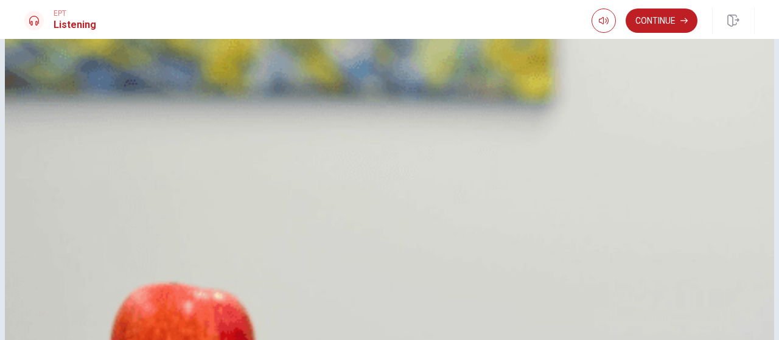
scroll to position [112, 0]
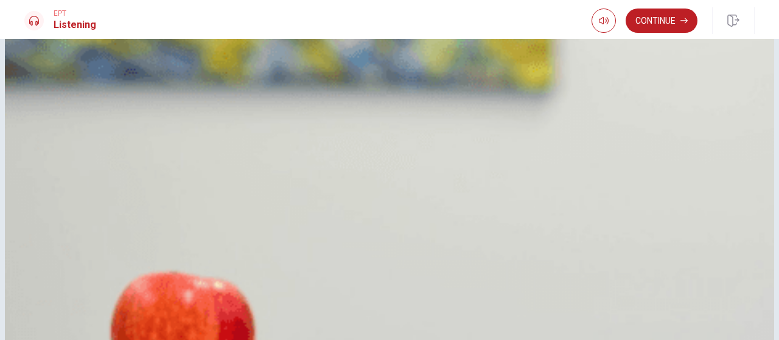
click at [663, 16] on button "Continue" at bounding box center [662, 21] width 72 height 24
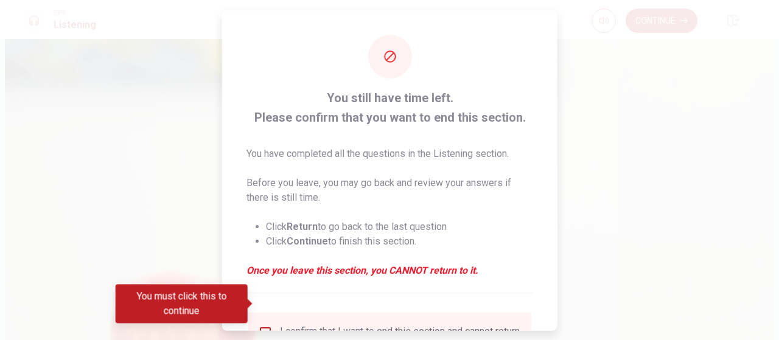
scroll to position [113, 0]
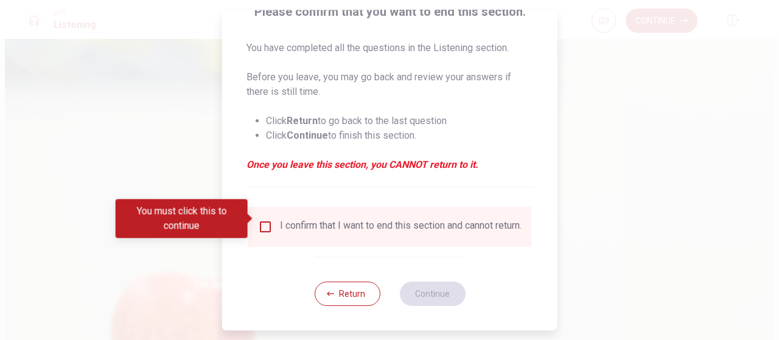
click at [262, 220] on input "You must click this to continue" at bounding box center [265, 227] width 15 height 15
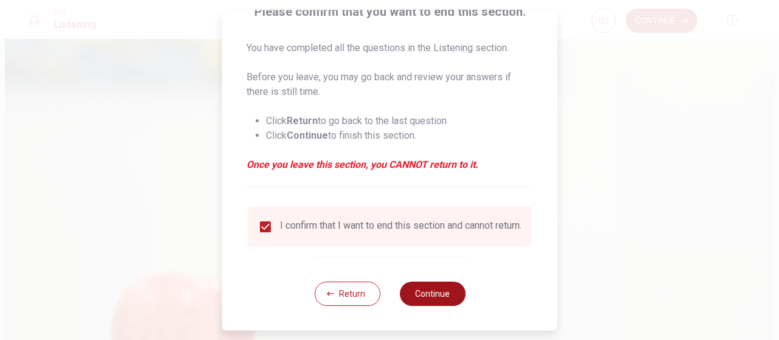
click at [428, 293] on button "Continue" at bounding box center [432, 294] width 66 height 24
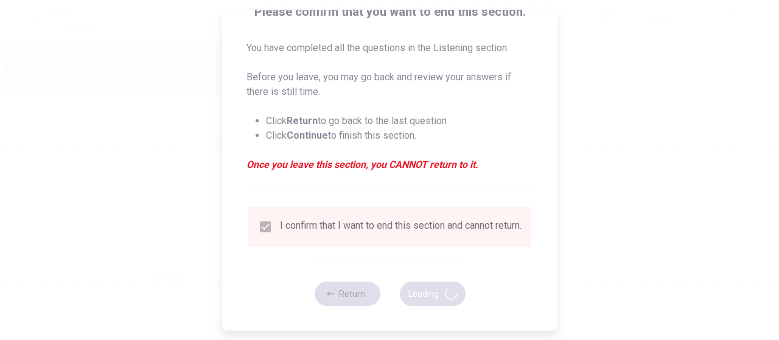
type input "85"
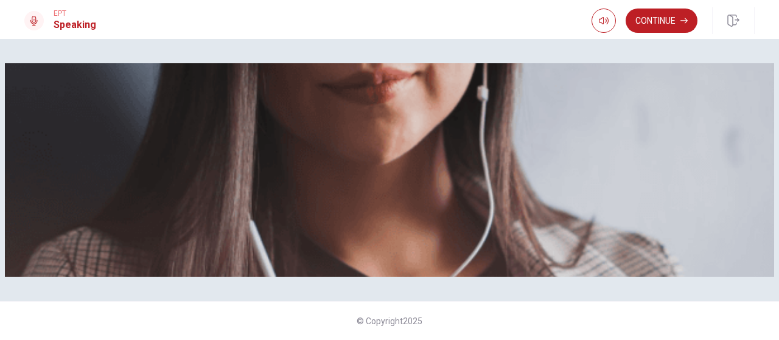
scroll to position [21, 0]
click at [663, 17] on button "Continue" at bounding box center [662, 21] width 72 height 24
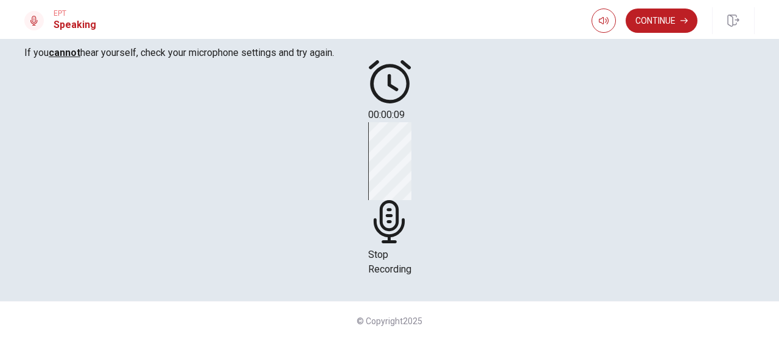
scroll to position [166, 0]
click at [411, 249] on span "Stop Recording" at bounding box center [389, 262] width 43 height 26
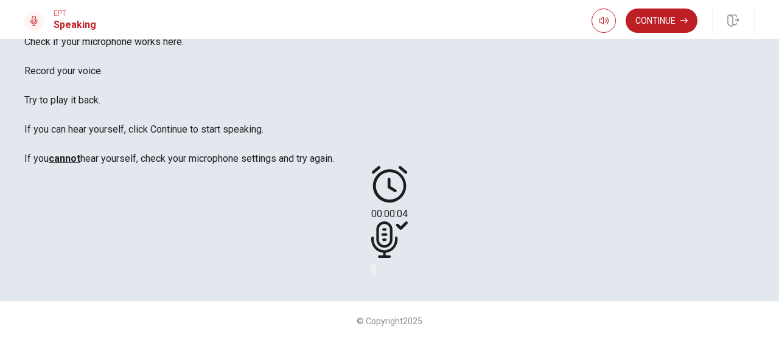
click at [376, 264] on button "Play Audio" at bounding box center [375, 270] width 2 height 12
click at [373, 273] on icon "Record Again" at bounding box center [373, 273] width 0 height 0
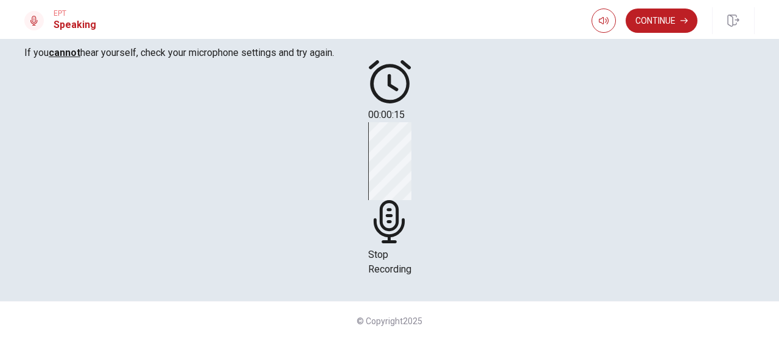
click at [411, 200] on icon at bounding box center [389, 221] width 43 height 43
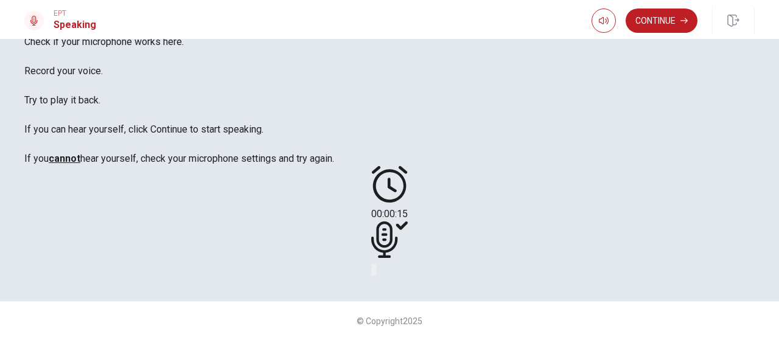
click at [397, 222] on icon at bounding box center [384, 240] width 26 height 37
click at [388, 273] on icon "Play Audio" at bounding box center [382, 280] width 12 height 15
click at [375, 273] on icon "Play Audio" at bounding box center [375, 273] width 0 height 0
click at [374, 264] on button "Record Again" at bounding box center [372, 270] width 2 height 12
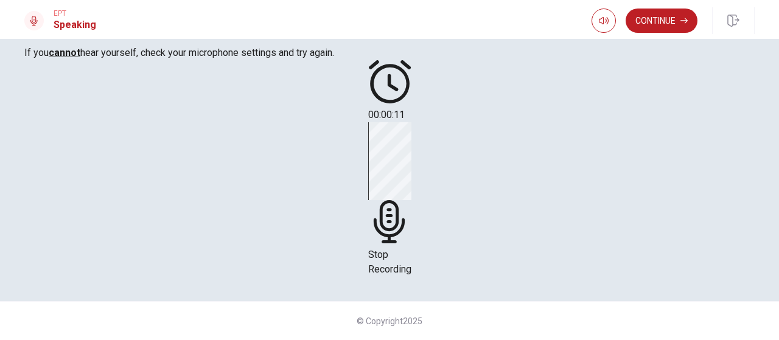
click at [411, 182] on div "Stop Recording" at bounding box center [389, 199] width 43 height 155
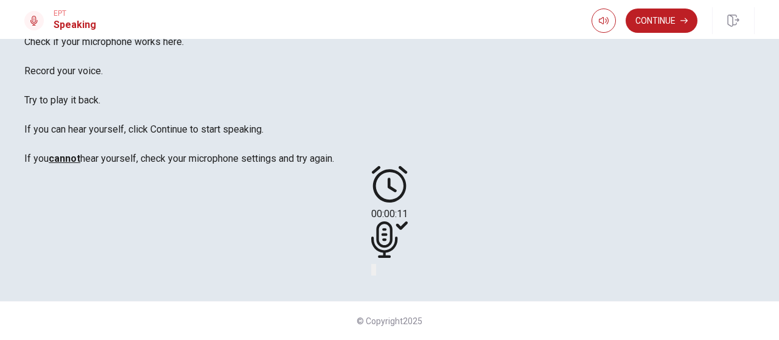
click at [388, 273] on icon "Play Audio" at bounding box center [382, 280] width 12 height 15
click at [660, 23] on button "Continue" at bounding box center [662, 21] width 72 height 24
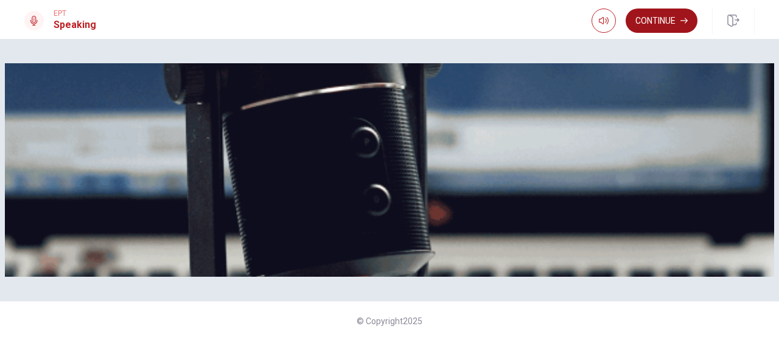
click at [665, 19] on button "Continue" at bounding box center [662, 21] width 72 height 24
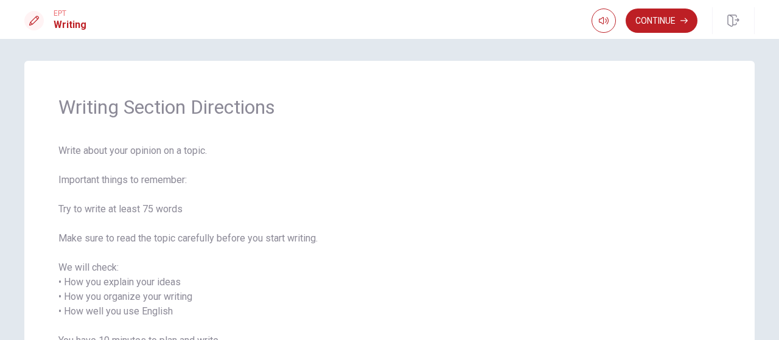
scroll to position [0, 0]
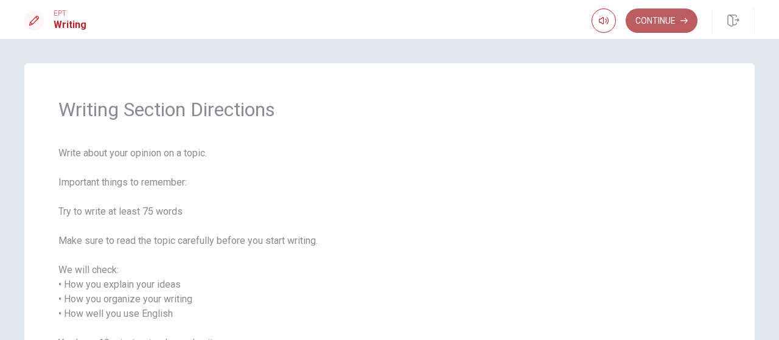
click at [661, 26] on button "Continue" at bounding box center [662, 21] width 72 height 24
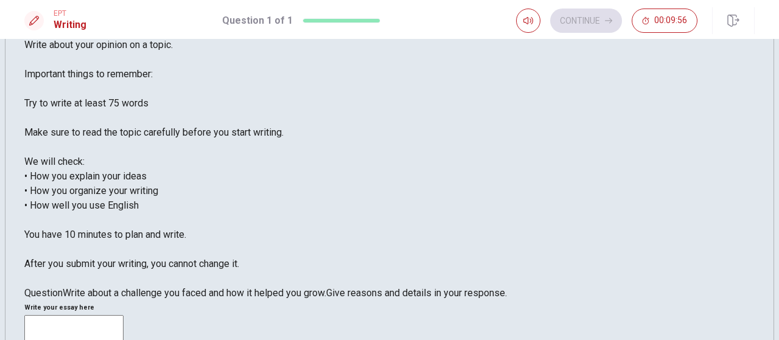
scroll to position [39, 0]
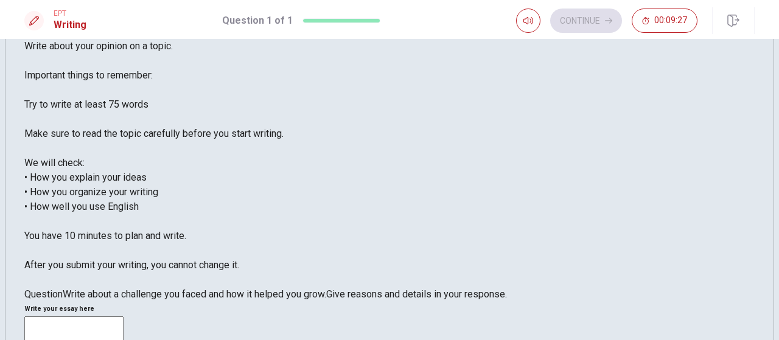
click at [212, 188] on span "Write about your opinion on a topic. Important things to remember: Try to write…" at bounding box center [153, 155] width 259 height 231
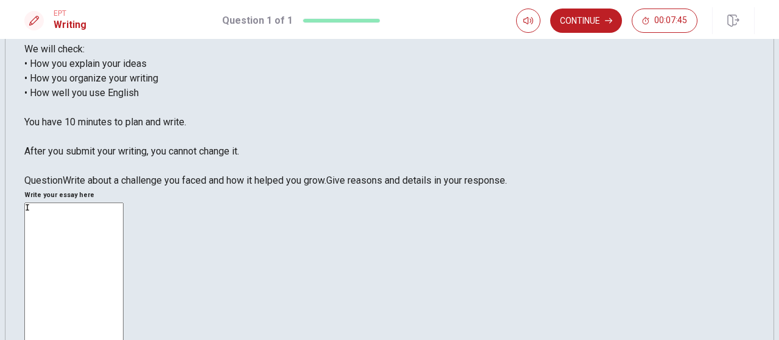
scroll to position [0, 0]
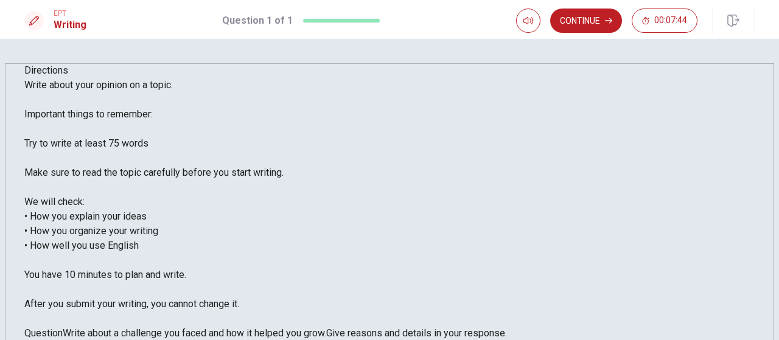
type textarea "I believe that volunterring is very important because is helps people work toge…"
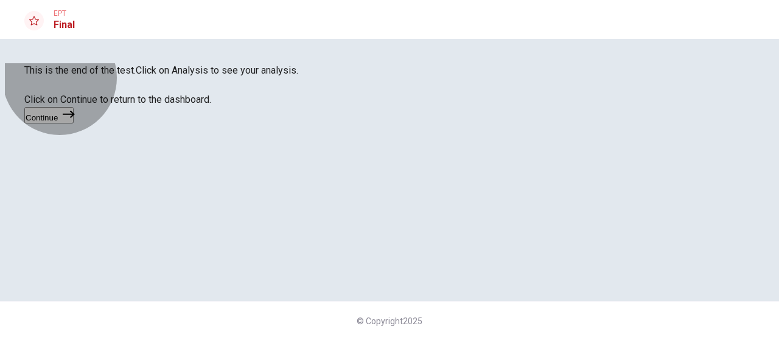
click at [74, 124] on button "Continue" at bounding box center [48, 115] width 49 height 16
